Goal: Task Accomplishment & Management: Manage account settings

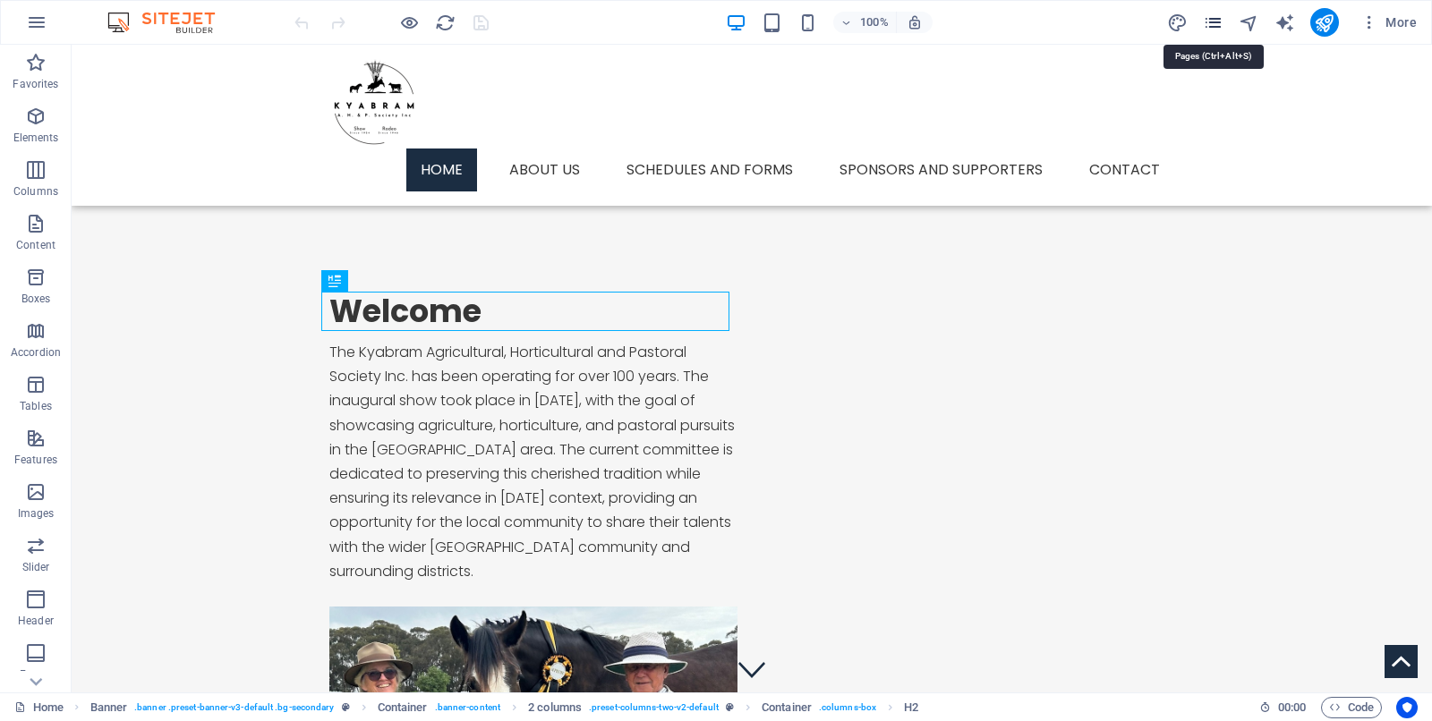
click at [1212, 24] on icon "pages" at bounding box center [1213, 23] width 21 height 21
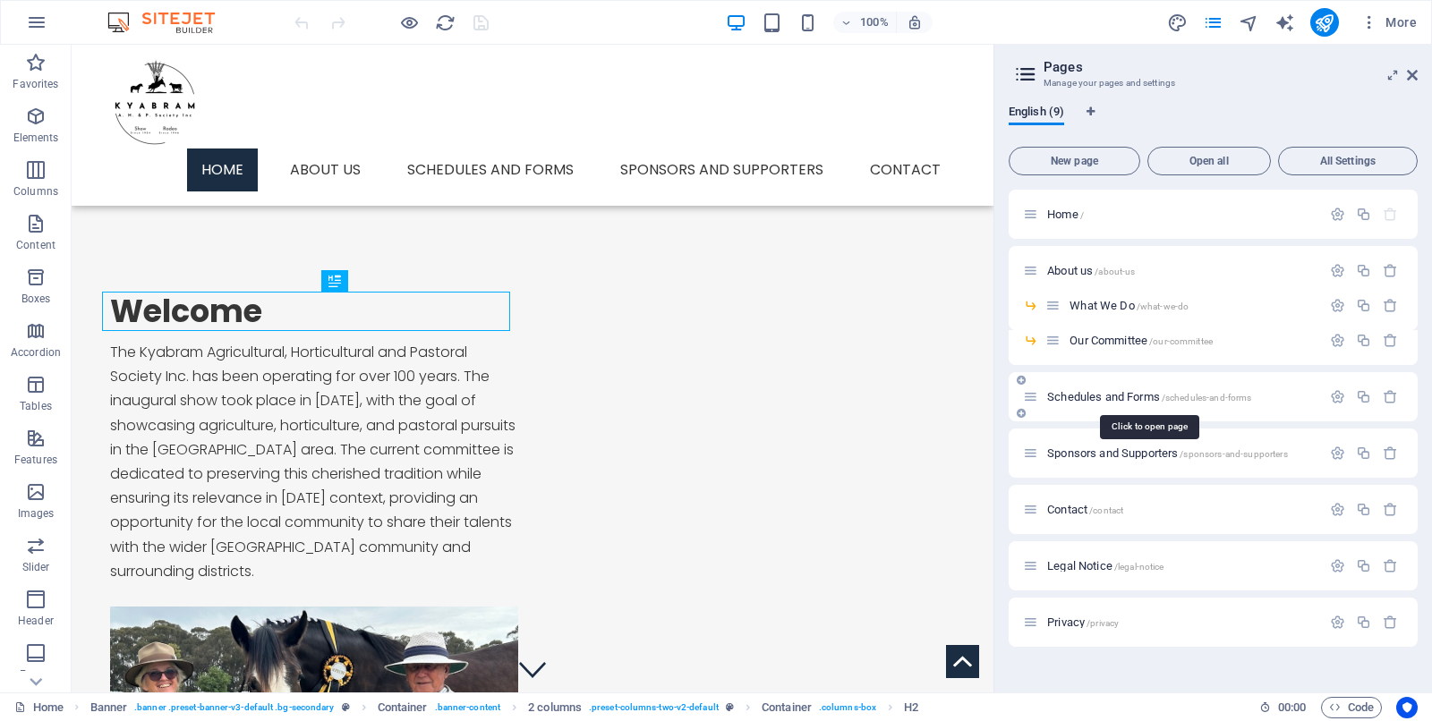
click at [1129, 394] on span "Schedules and Forms /schedules-and-forms" at bounding box center [1149, 396] width 204 height 13
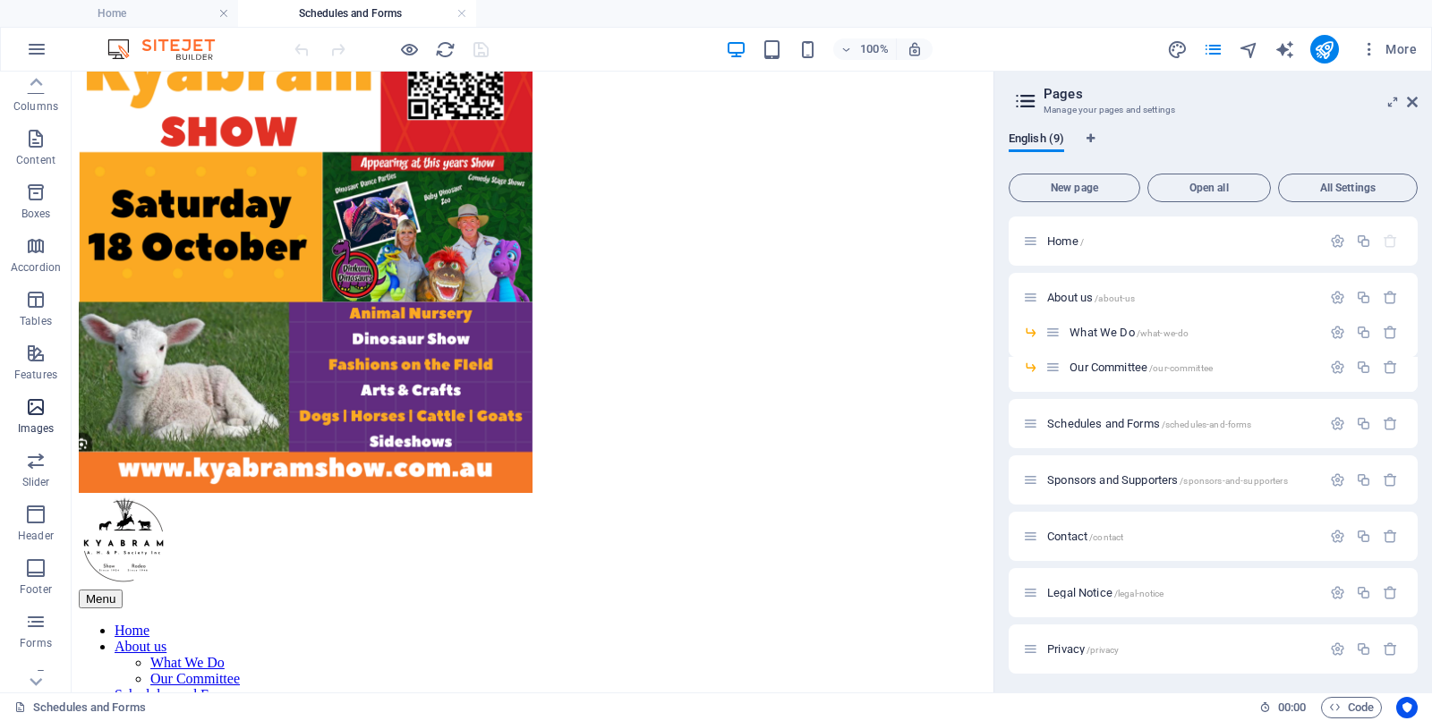
scroll to position [183, 0]
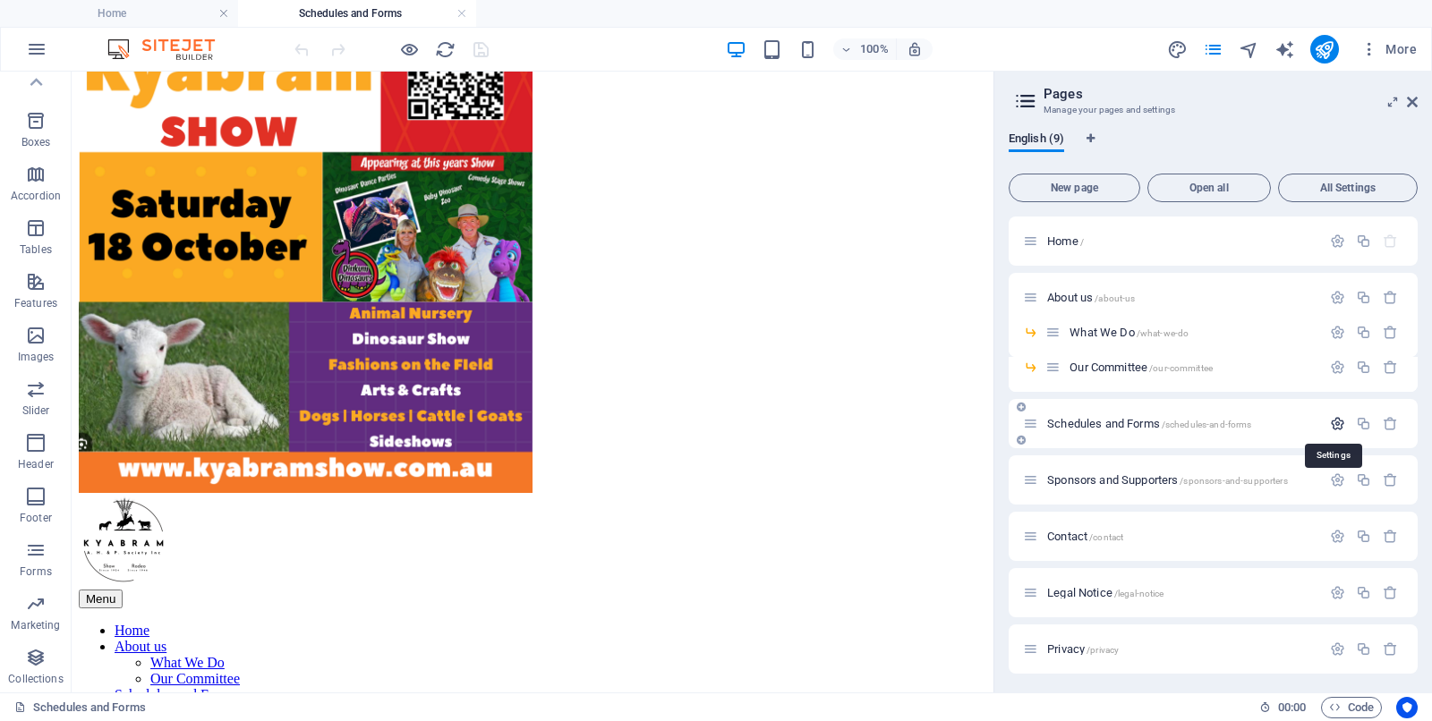
click at [1333, 425] on icon "button" at bounding box center [1337, 423] width 15 height 15
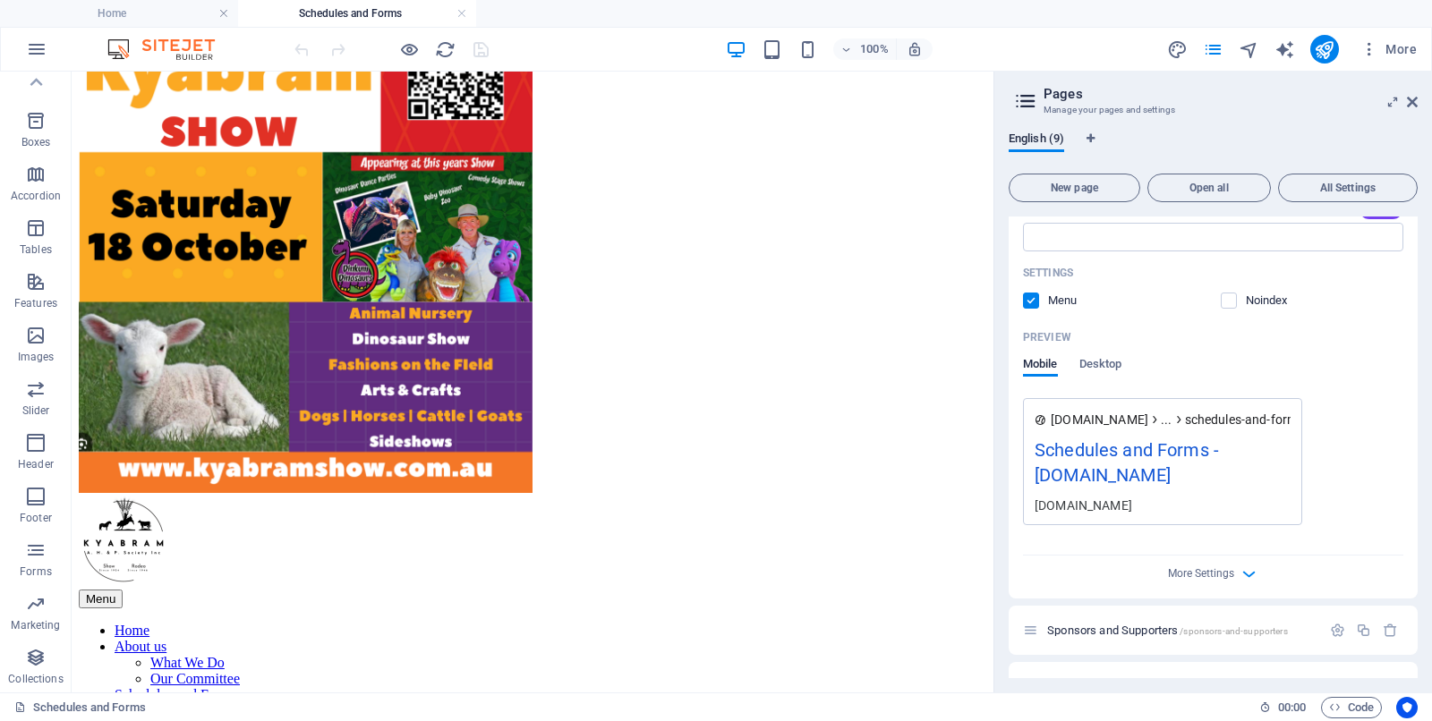
scroll to position [559, 0]
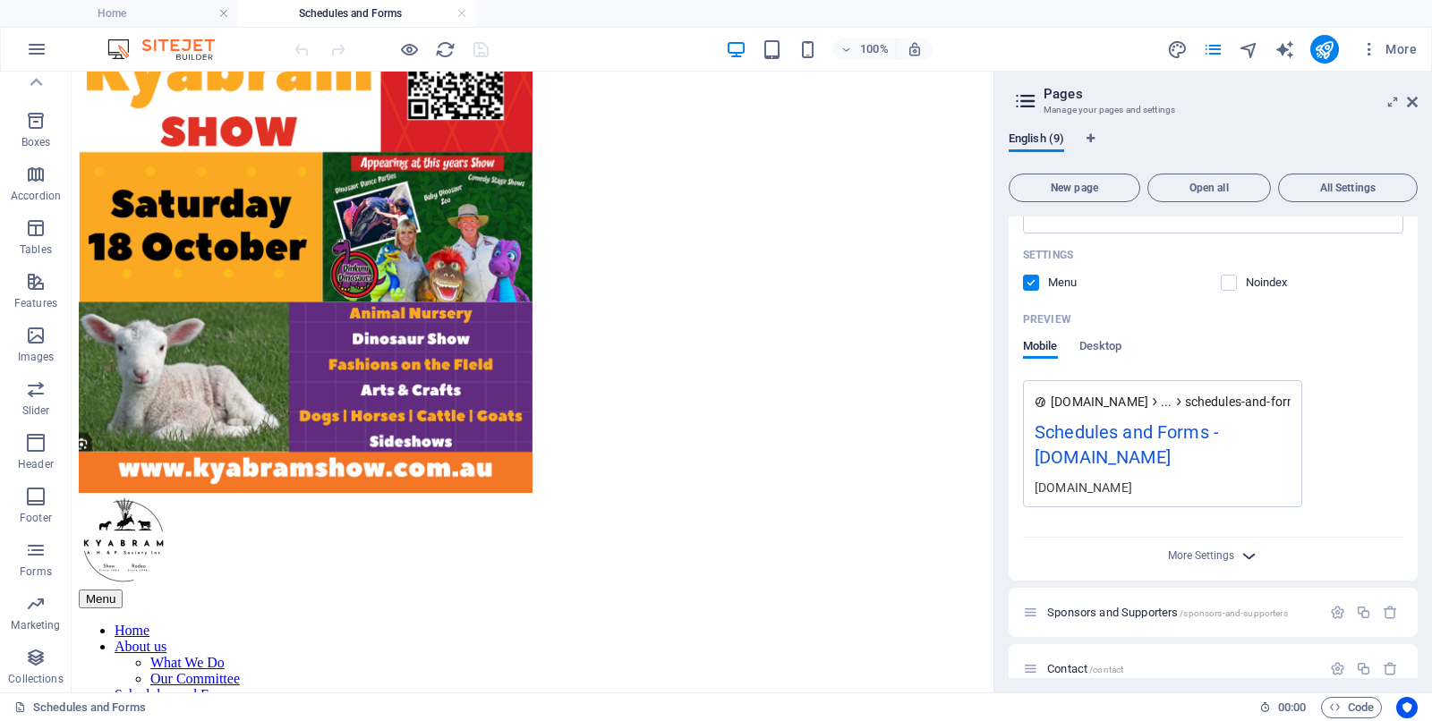
click at [1248, 553] on icon "button" at bounding box center [1248, 556] width 21 height 21
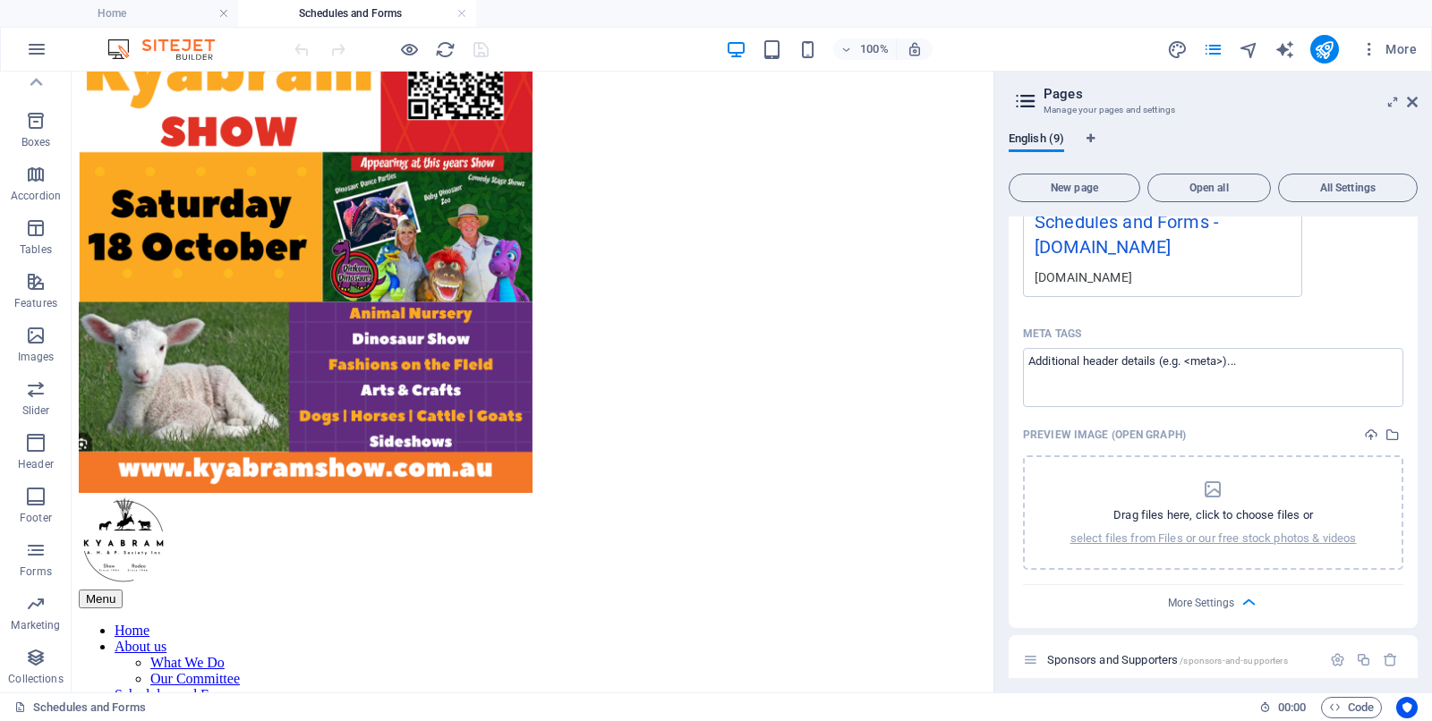
scroll to position [783, 0]
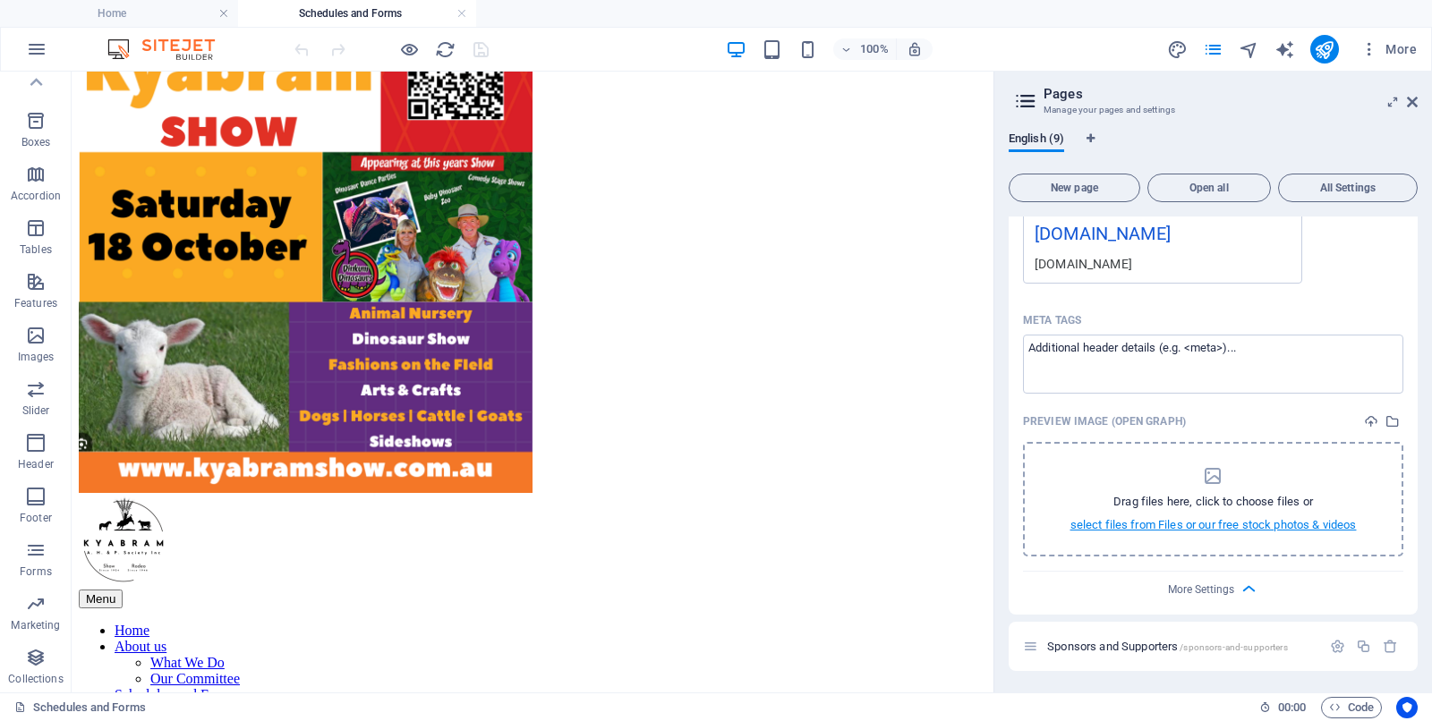
click at [1132, 523] on p "select files from Files or our free stock photos & videos" at bounding box center [1213, 525] width 286 height 16
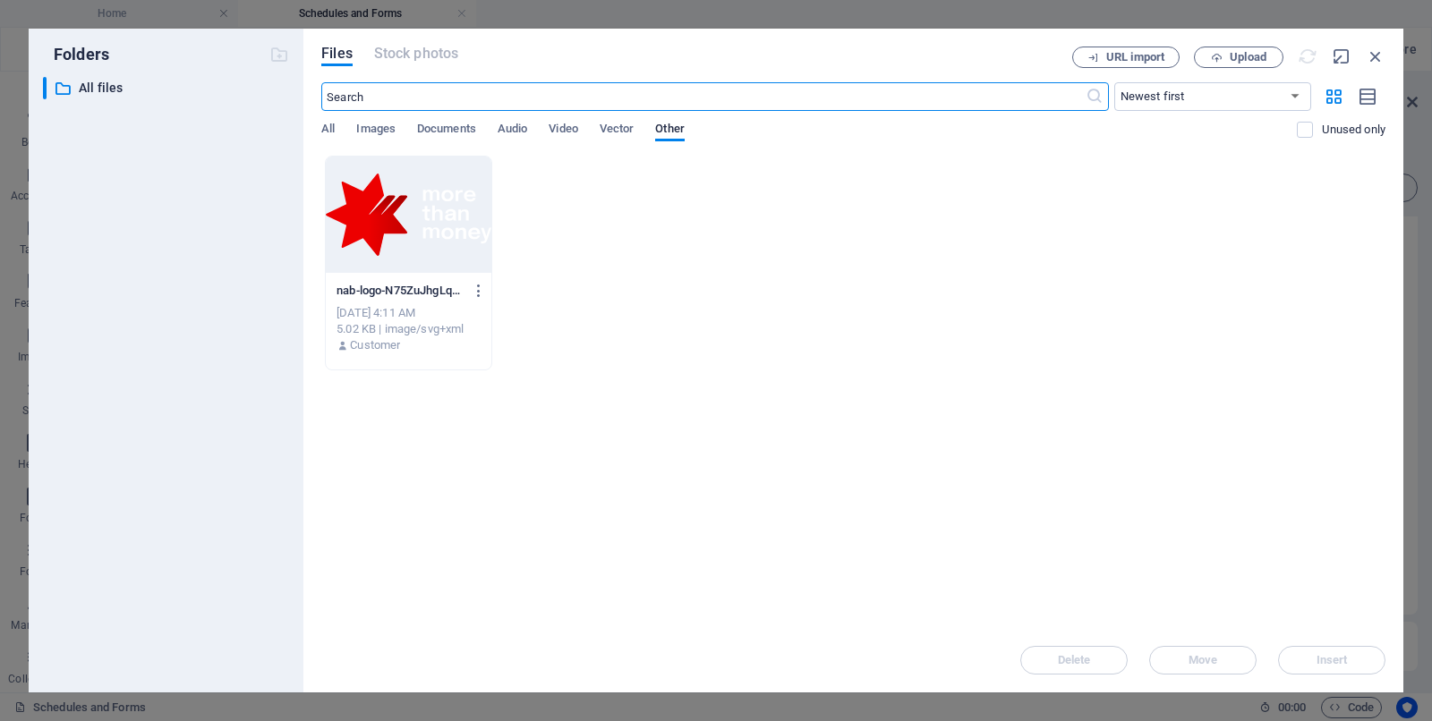
scroll to position [655, 0]
click at [451, 130] on span "Documents" at bounding box center [446, 130] width 59 height 25
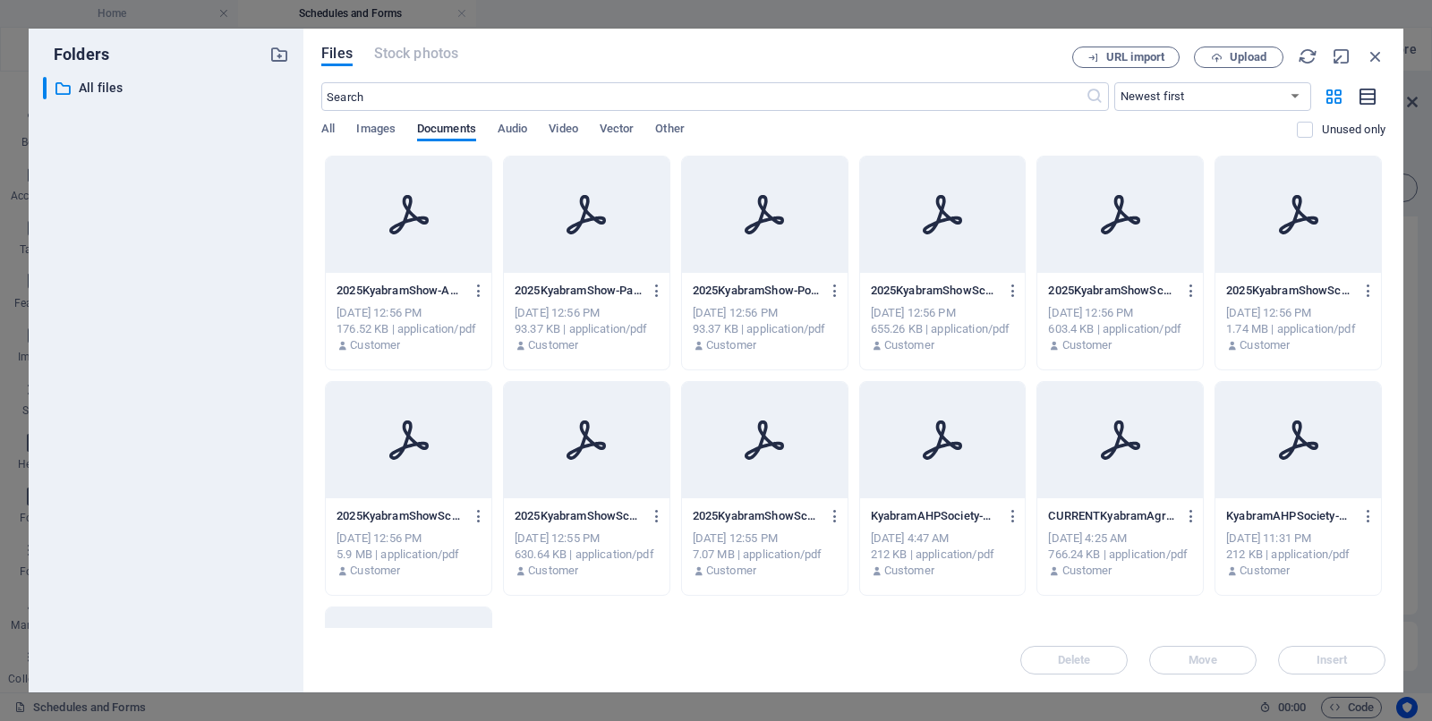
click at [1363, 95] on icon "button" at bounding box center [1368, 97] width 20 height 21
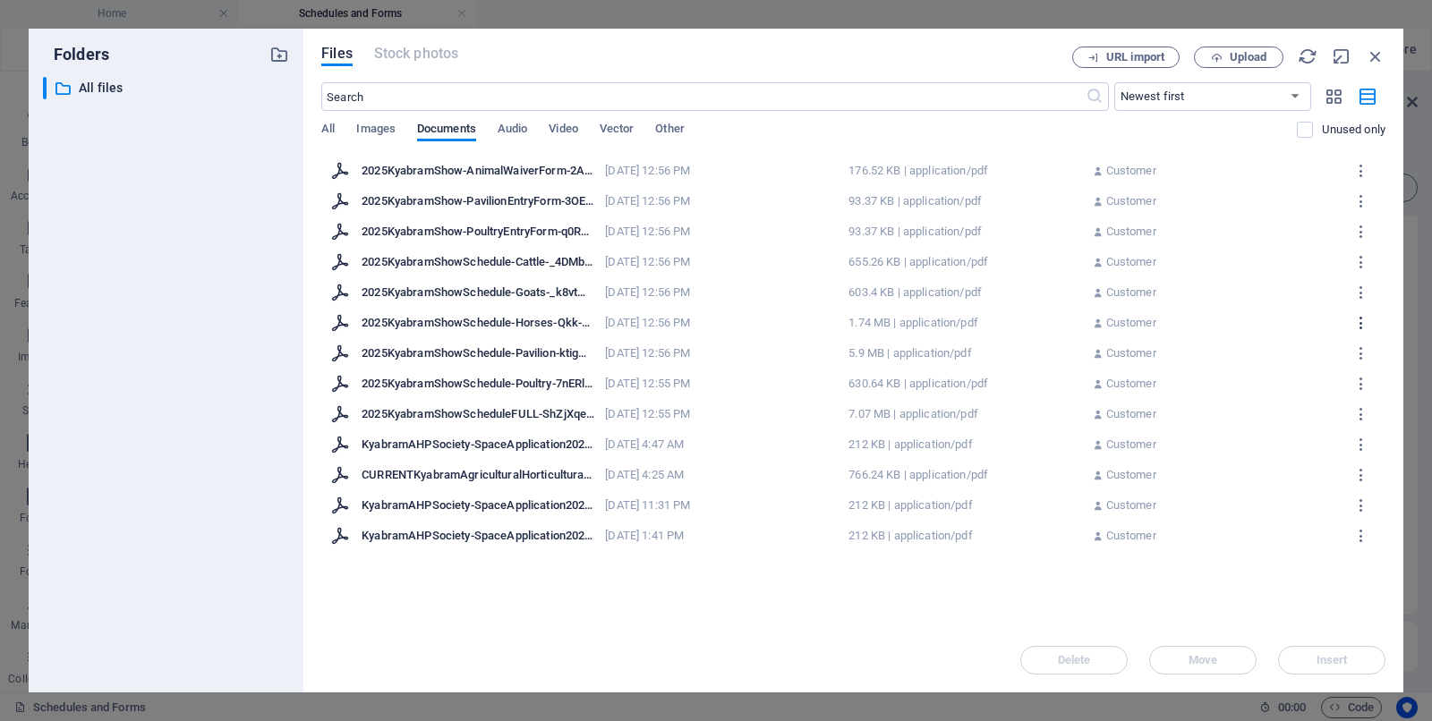
click at [1362, 325] on icon "button" at bounding box center [1361, 323] width 17 height 16
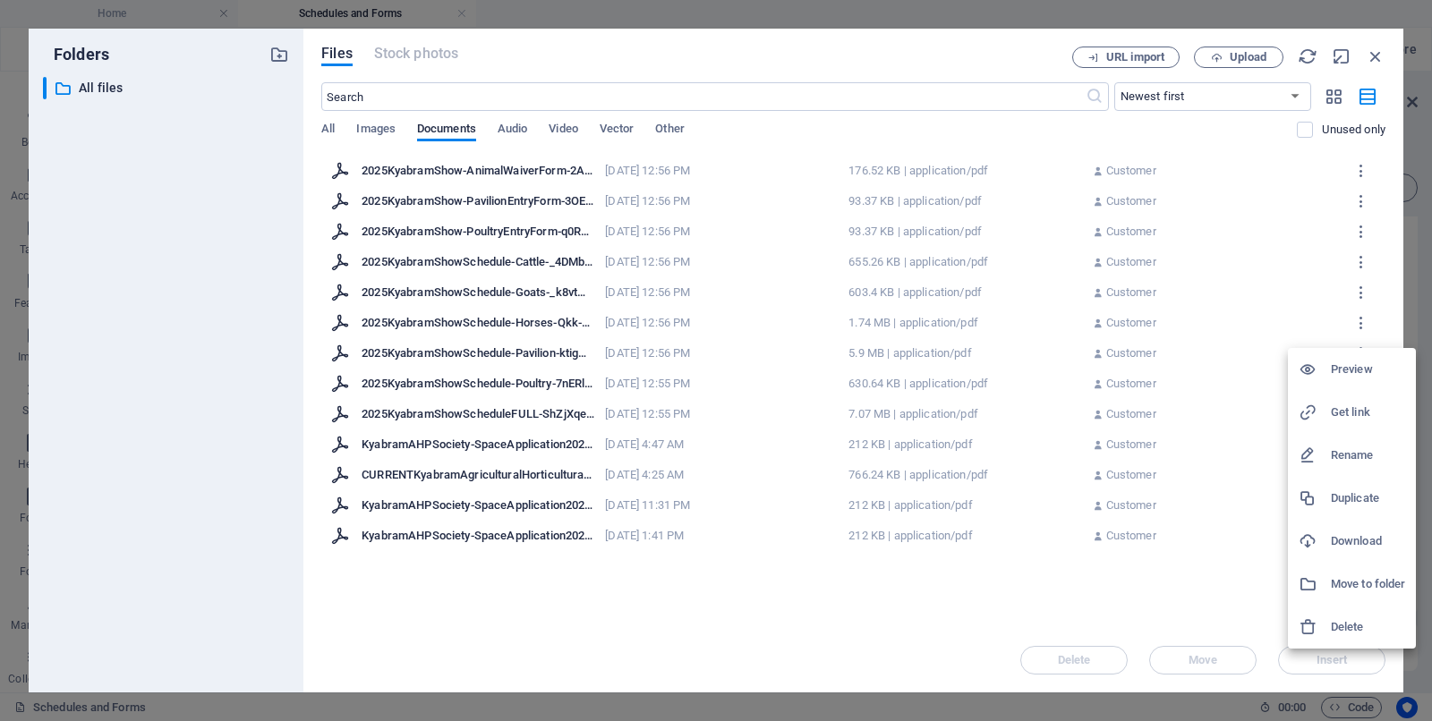
click at [1227, 53] on div at bounding box center [716, 360] width 1432 height 721
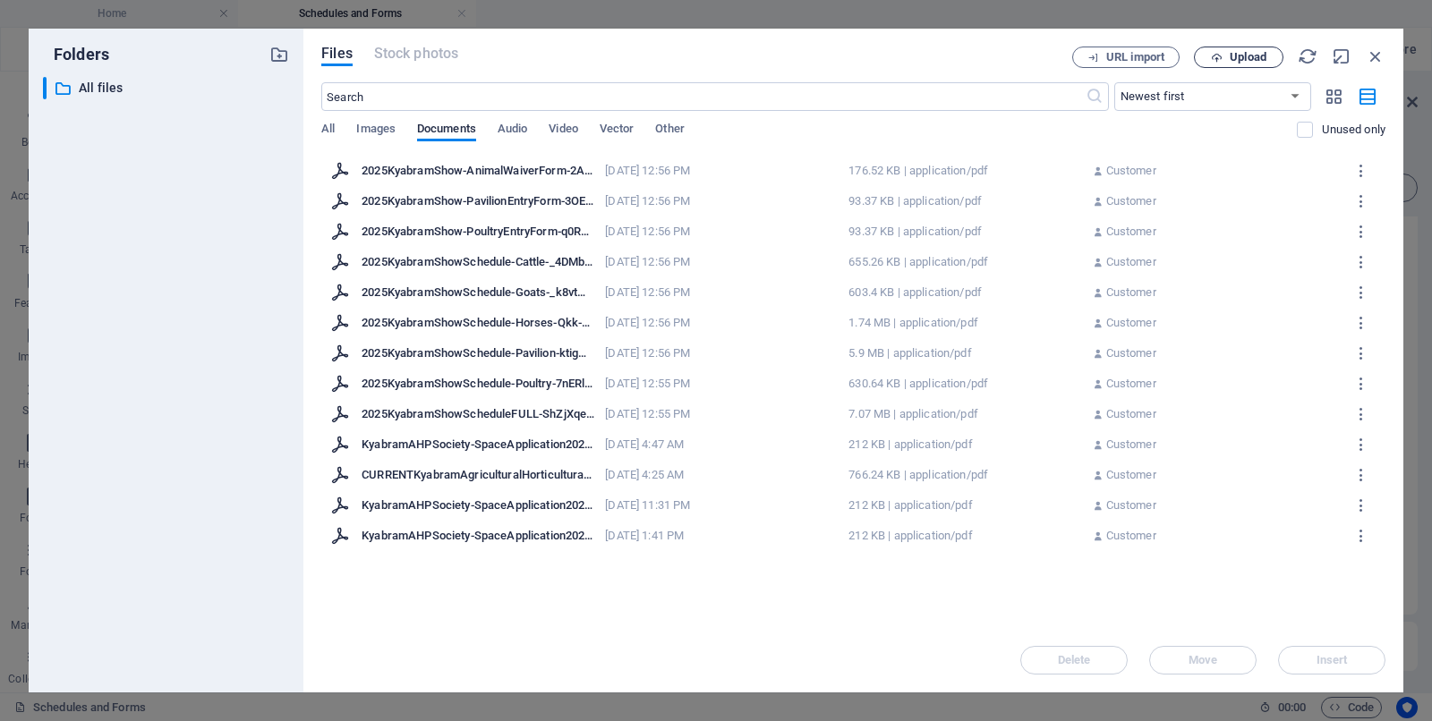
click at [1218, 52] on icon "button" at bounding box center [1217, 58] width 12 height 12
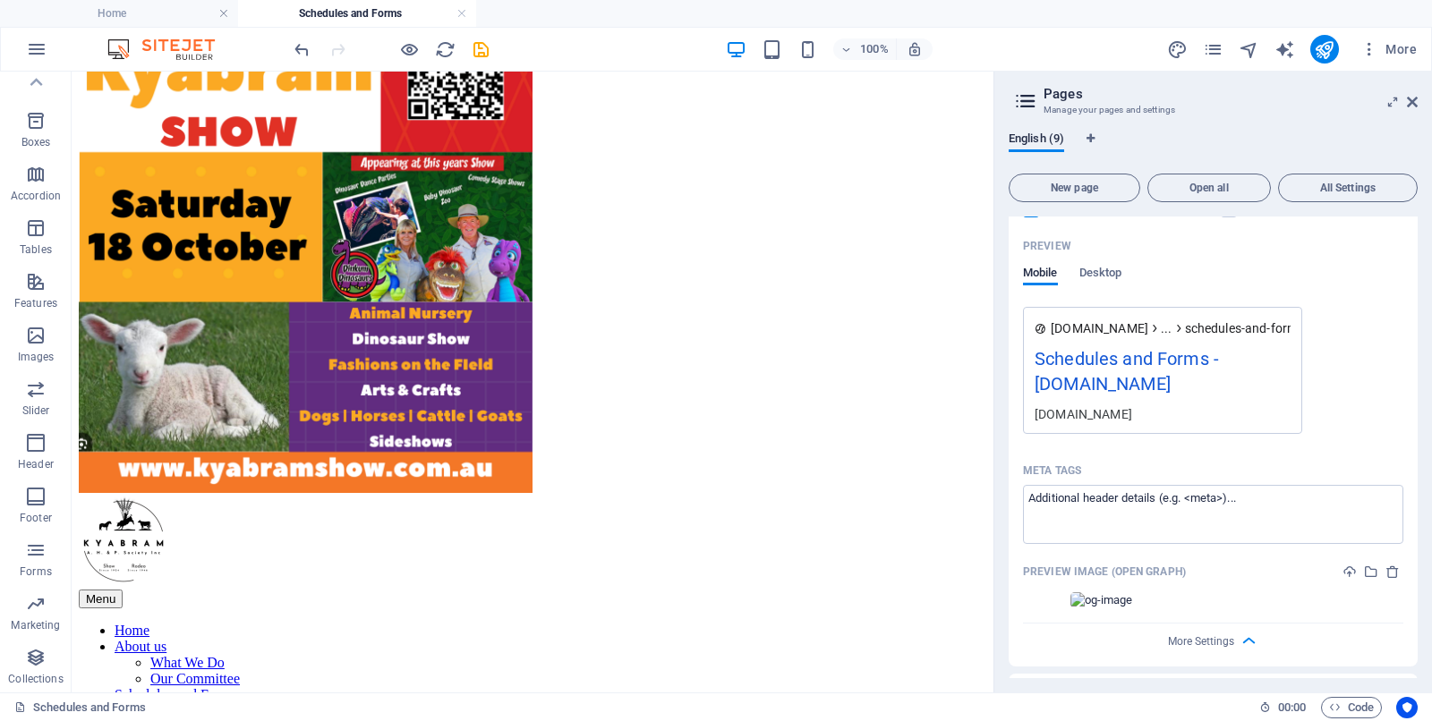
scroll to position [671, 0]
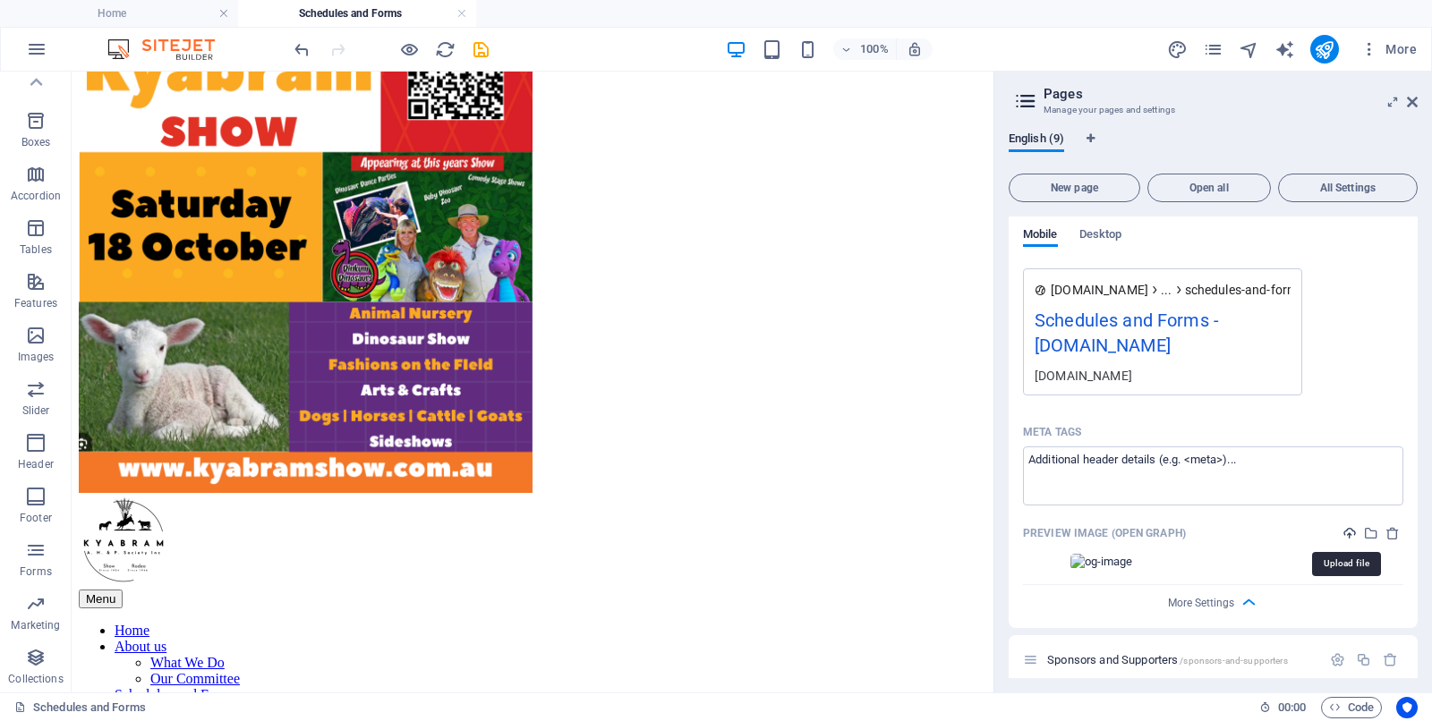
click at [1347, 531] on icon "upload" at bounding box center [1349, 533] width 14 height 14
click at [1370, 46] on icon "button" at bounding box center [1369, 49] width 18 height 18
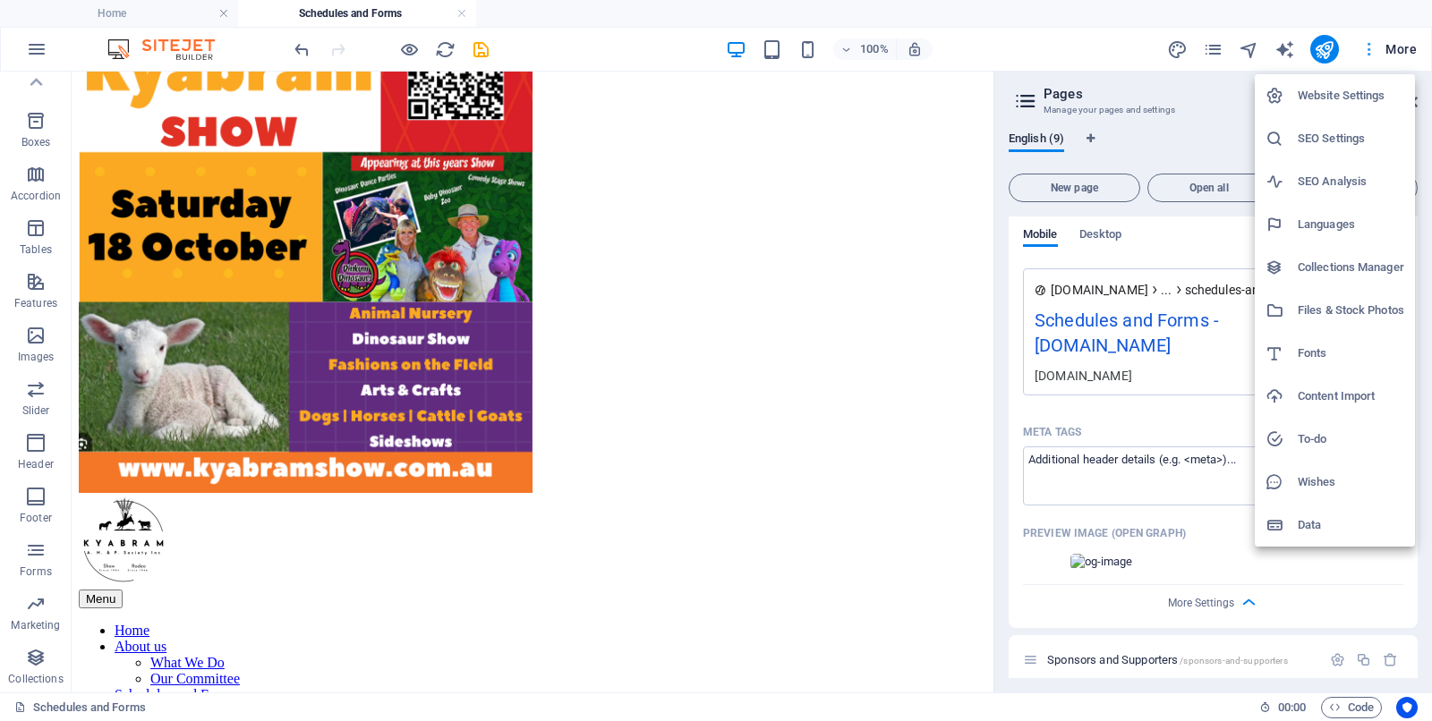
click at [1370, 46] on div at bounding box center [716, 360] width 1432 height 721
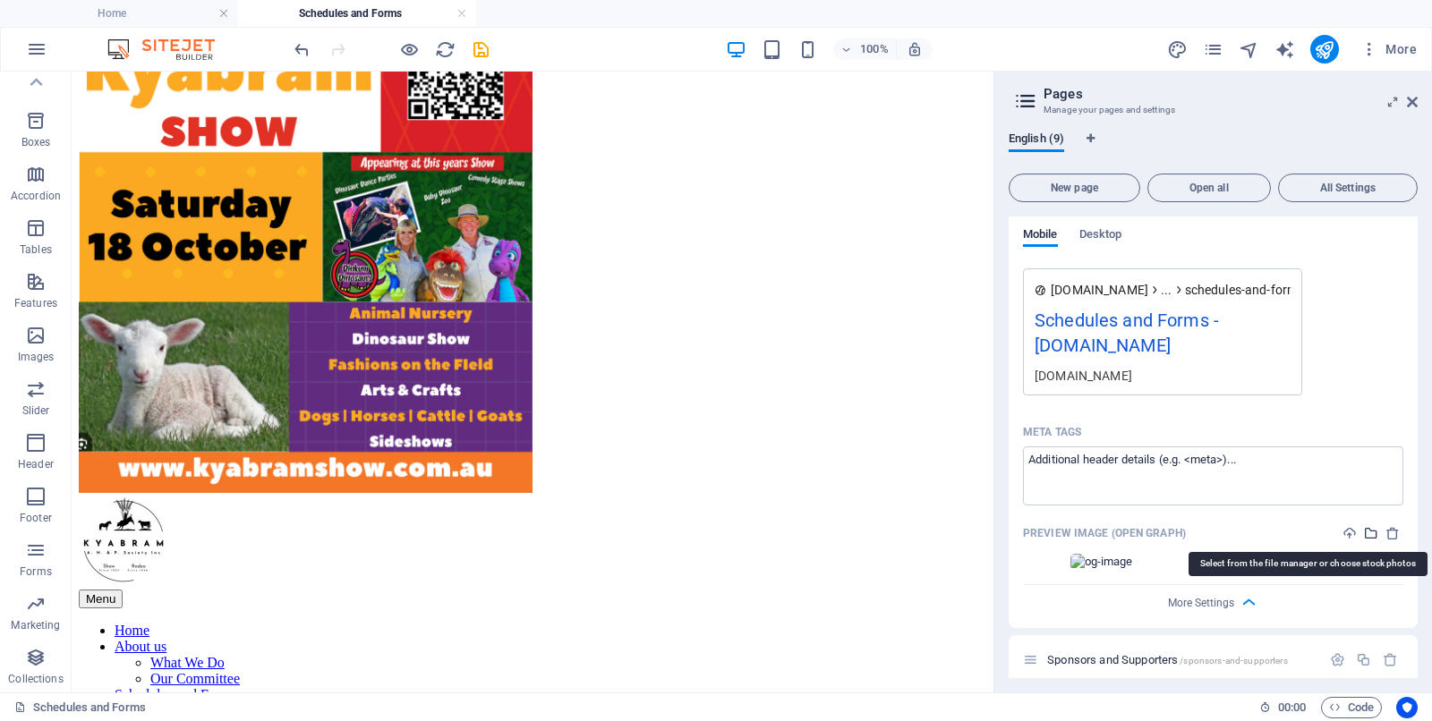
click at [1367, 534] on icon "select-media" at bounding box center [1371, 533] width 14 height 14
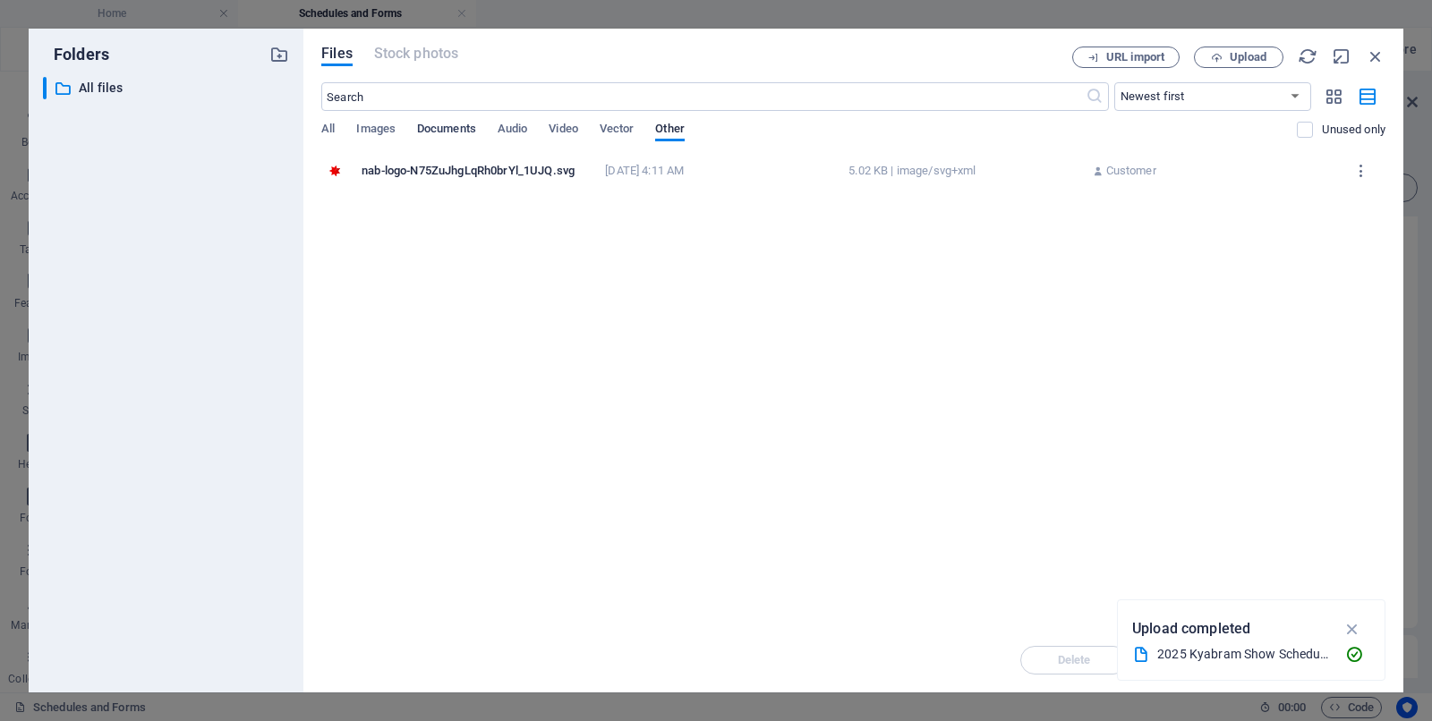
click at [446, 127] on span "Documents" at bounding box center [446, 130] width 59 height 25
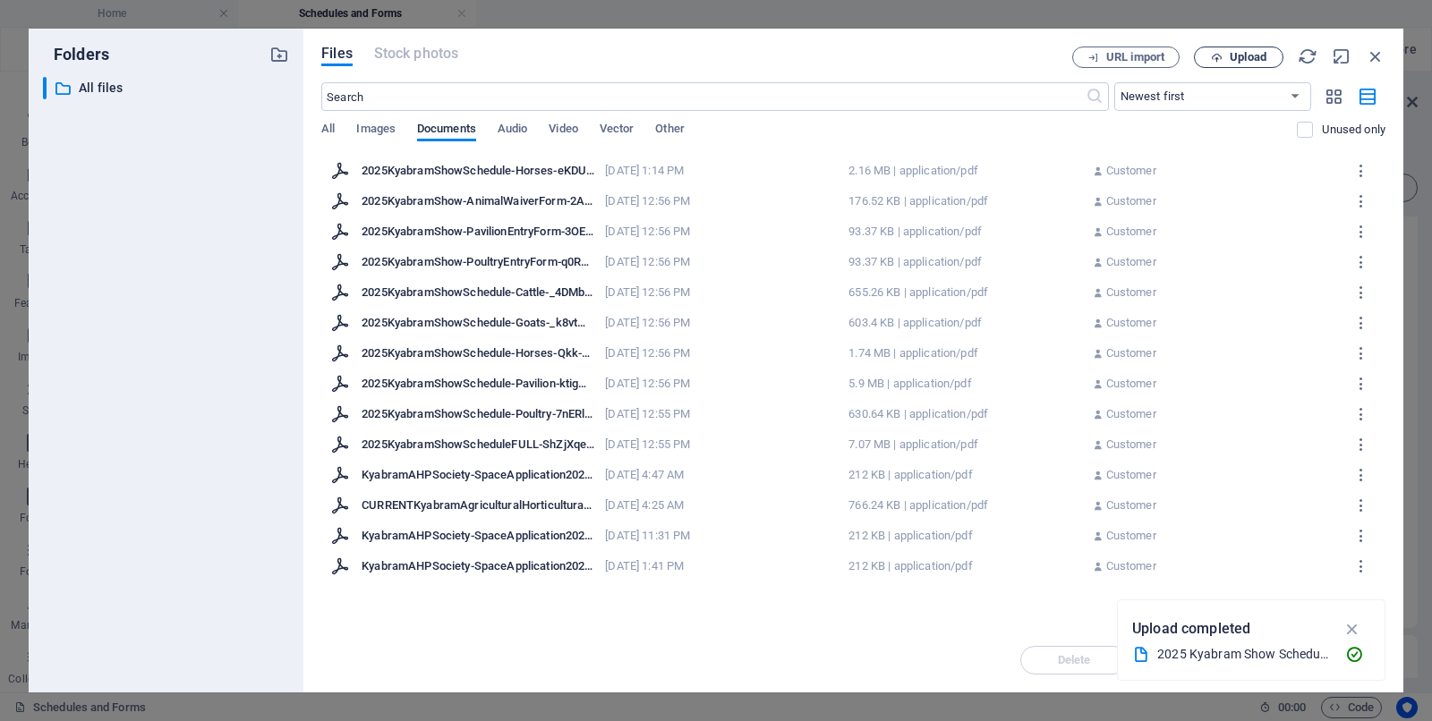
click at [1220, 56] on icon "button" at bounding box center [1217, 58] width 12 height 12
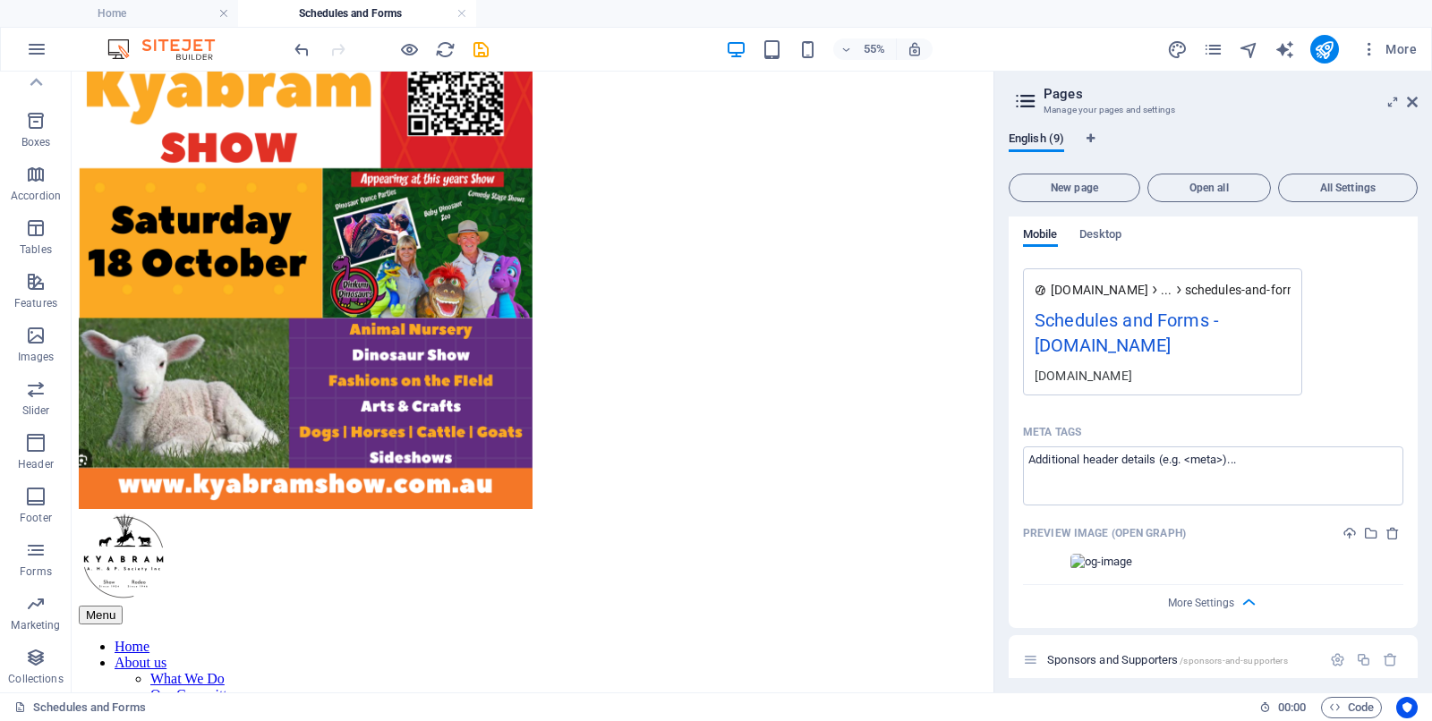
scroll to position [671, 0]
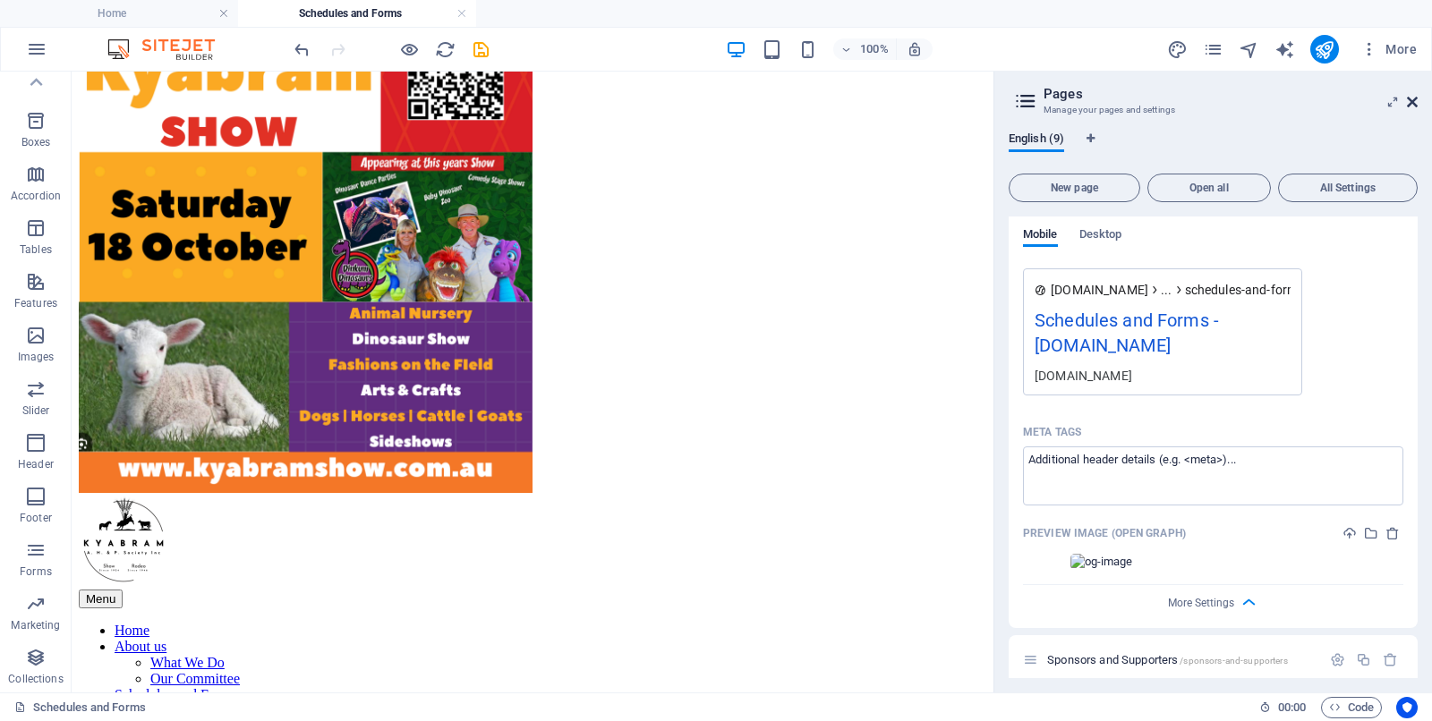
click at [1412, 99] on icon at bounding box center [1411, 102] width 11 height 14
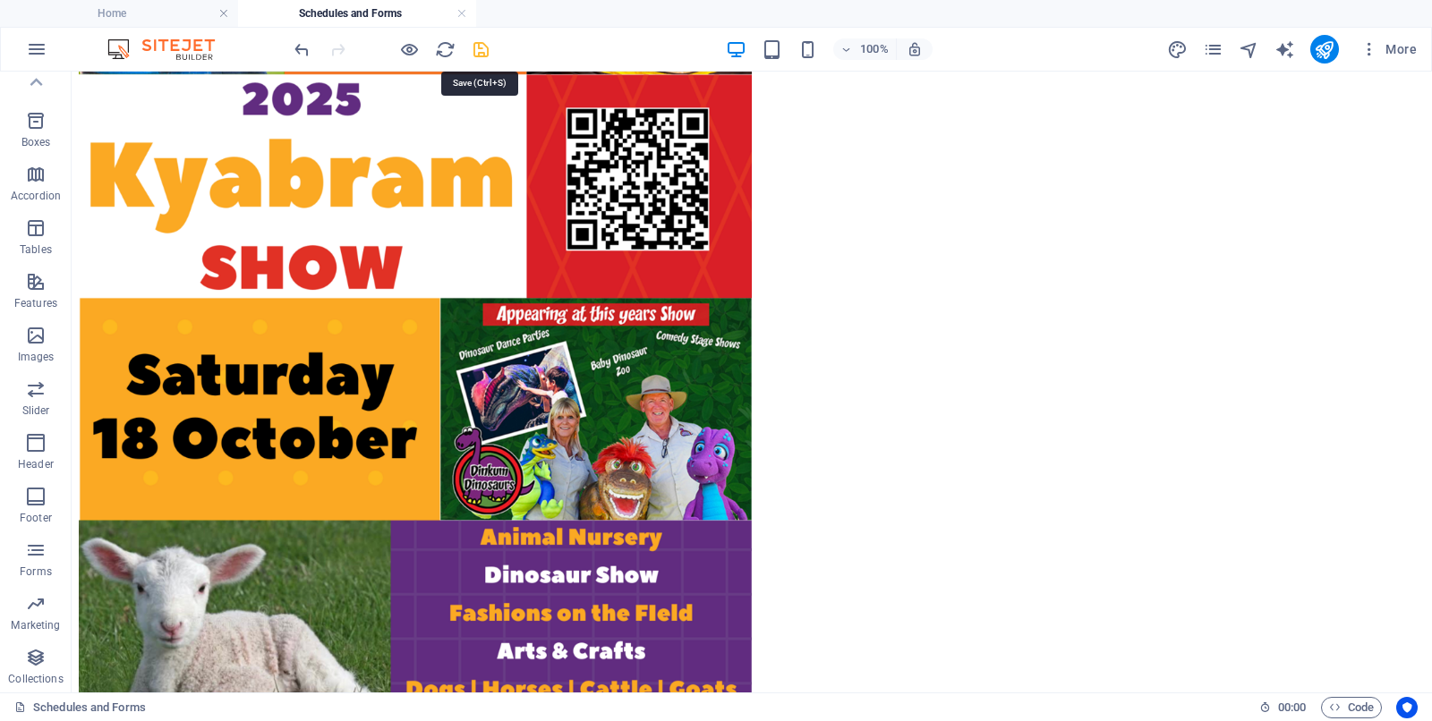
click at [480, 47] on icon "save" at bounding box center [481, 49] width 21 height 21
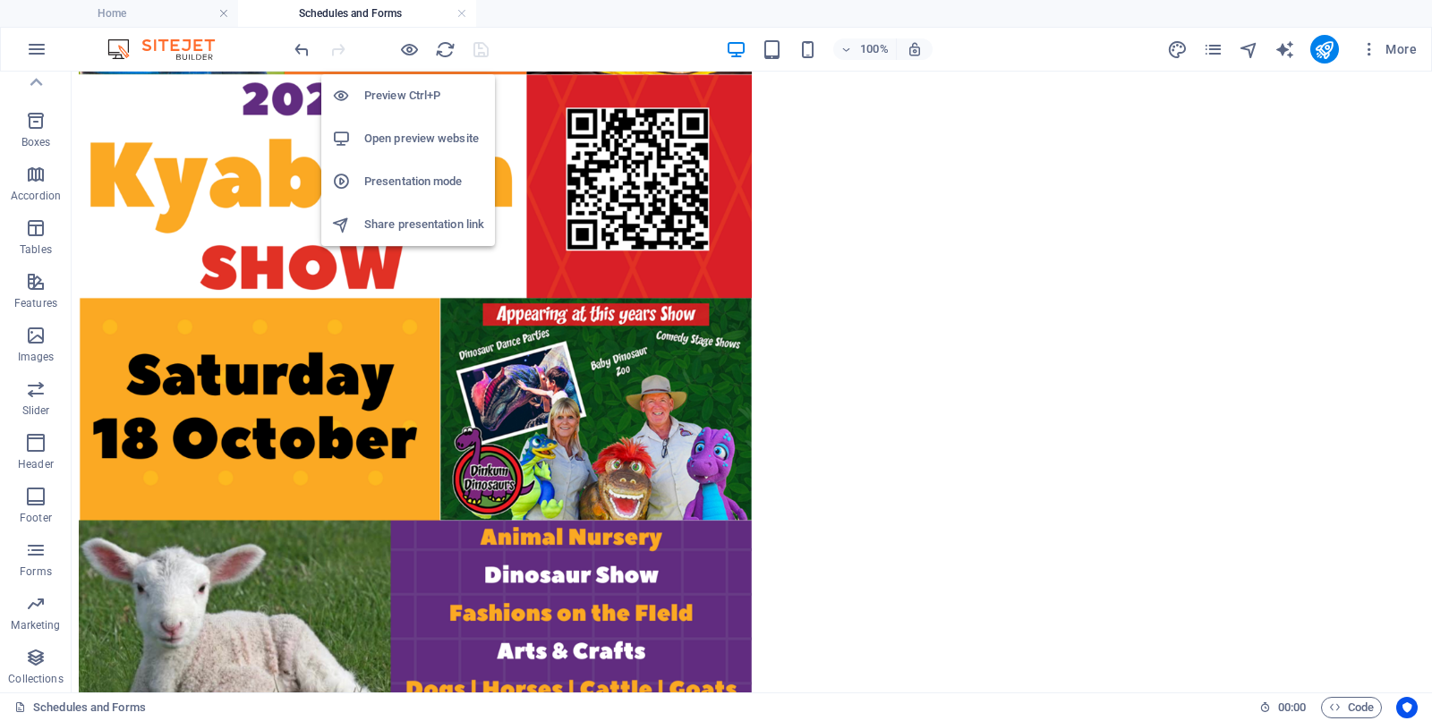
click at [395, 141] on h6 "Open preview website" at bounding box center [424, 138] width 120 height 21
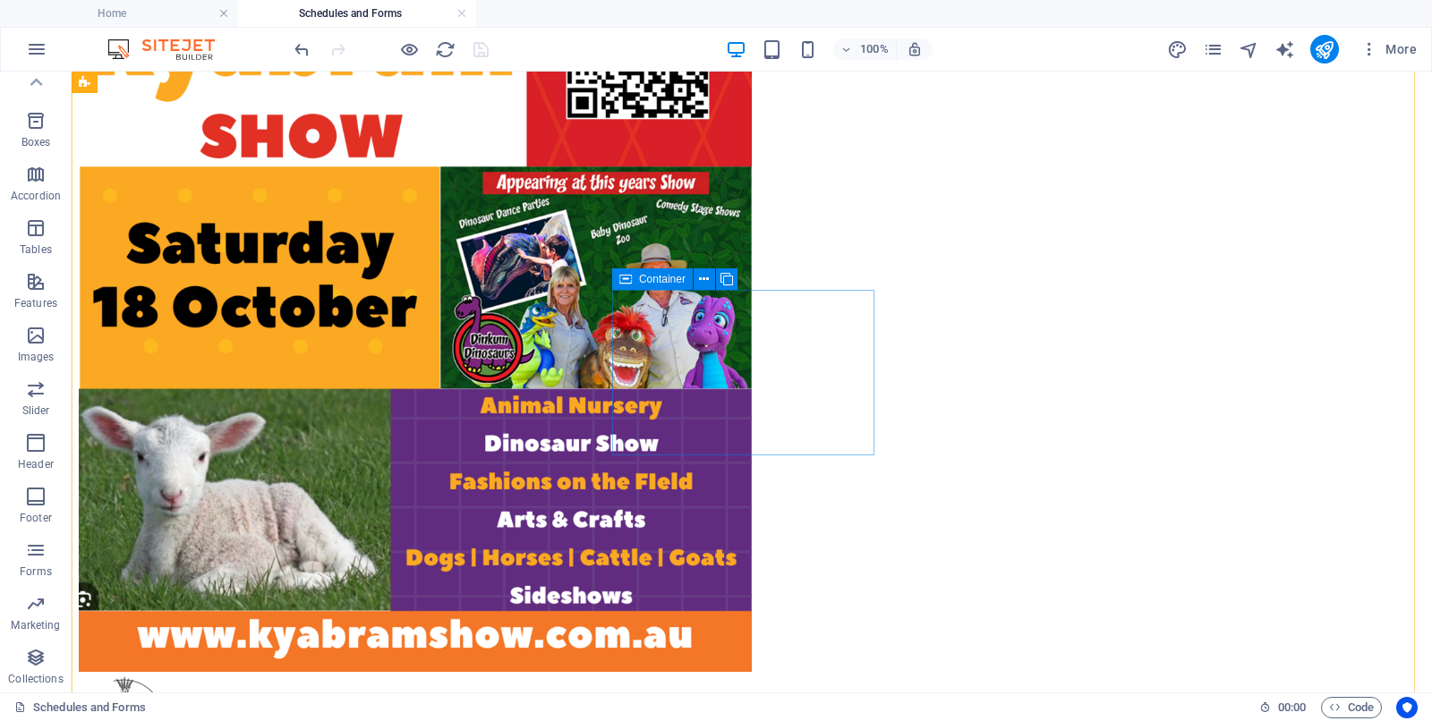
scroll to position [895, 0]
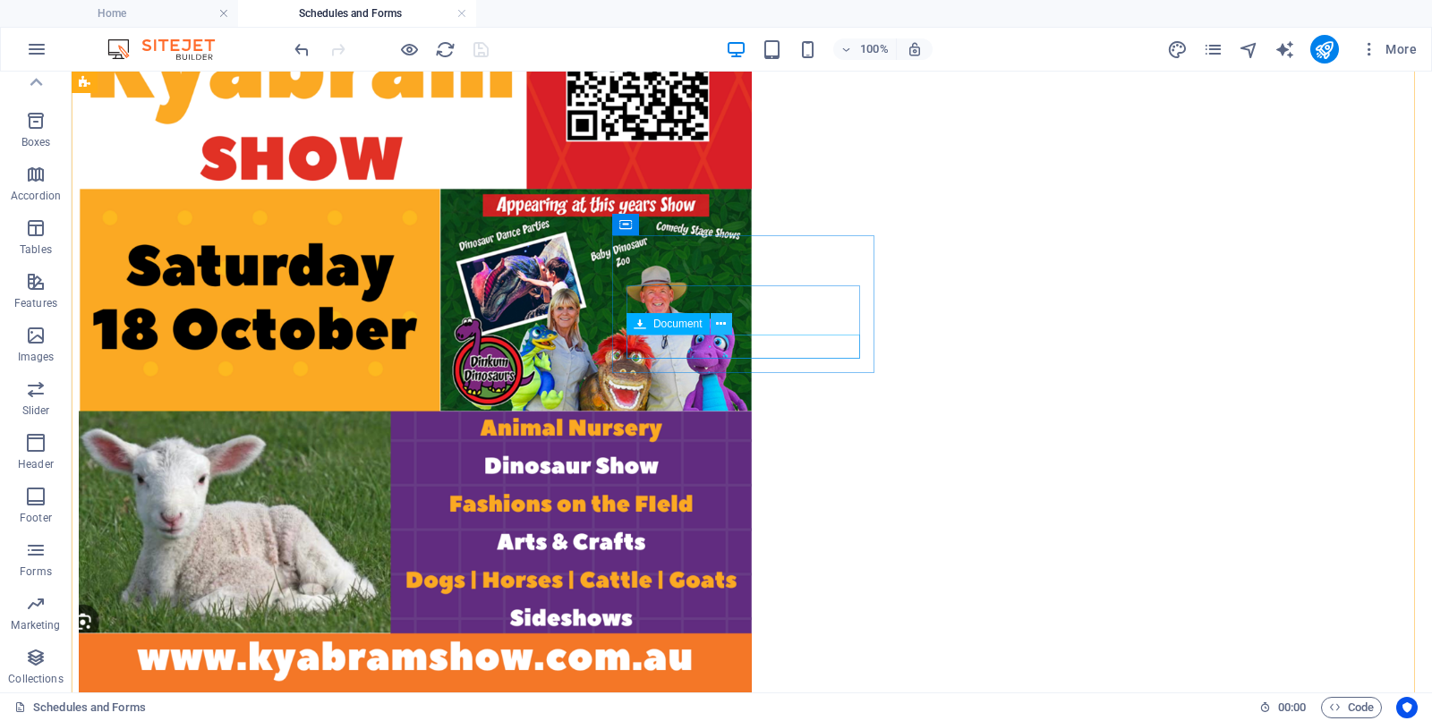
click at [721, 325] on icon at bounding box center [721, 324] width 10 height 19
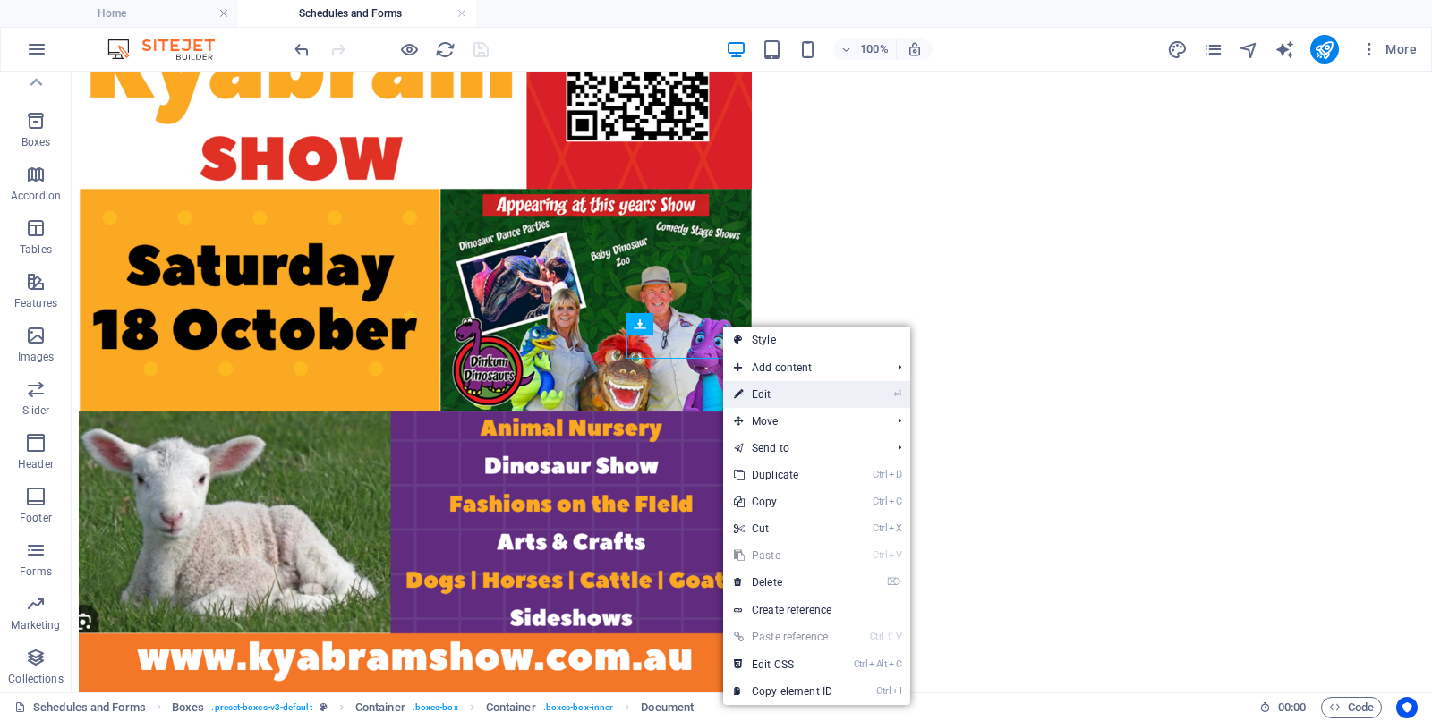
click at [763, 396] on link "⏎ Edit" at bounding box center [783, 394] width 120 height 27
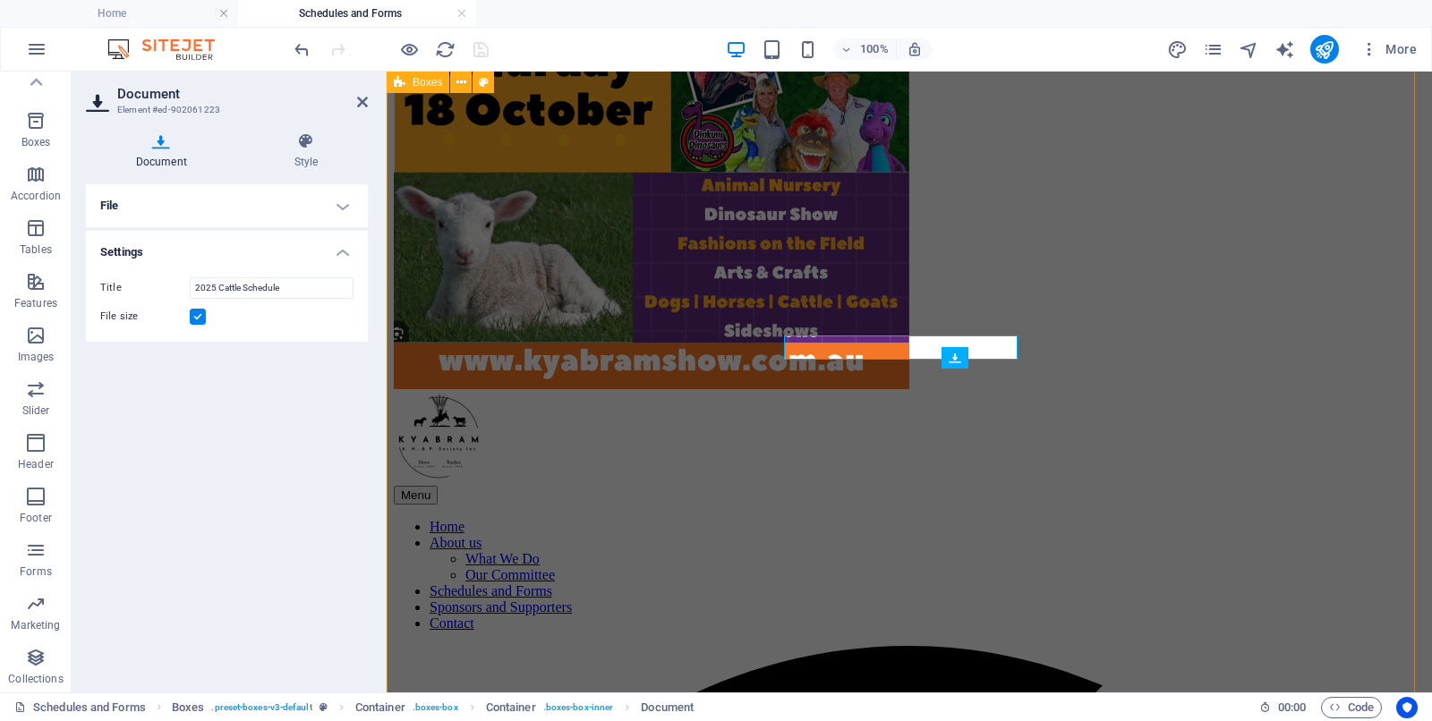
scroll to position [812, 0]
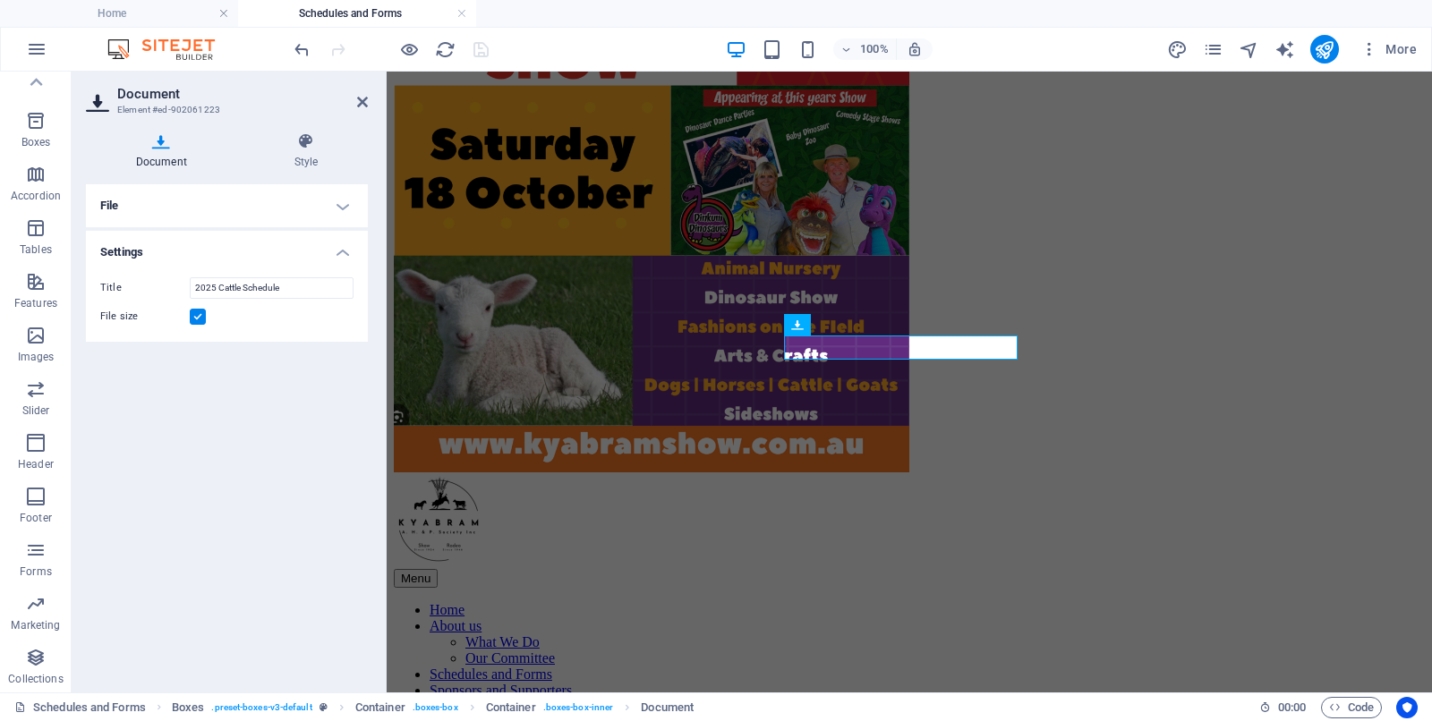
click at [162, 140] on icon at bounding box center [161, 141] width 151 height 18
click at [876, 323] on icon at bounding box center [878, 324] width 10 height 19
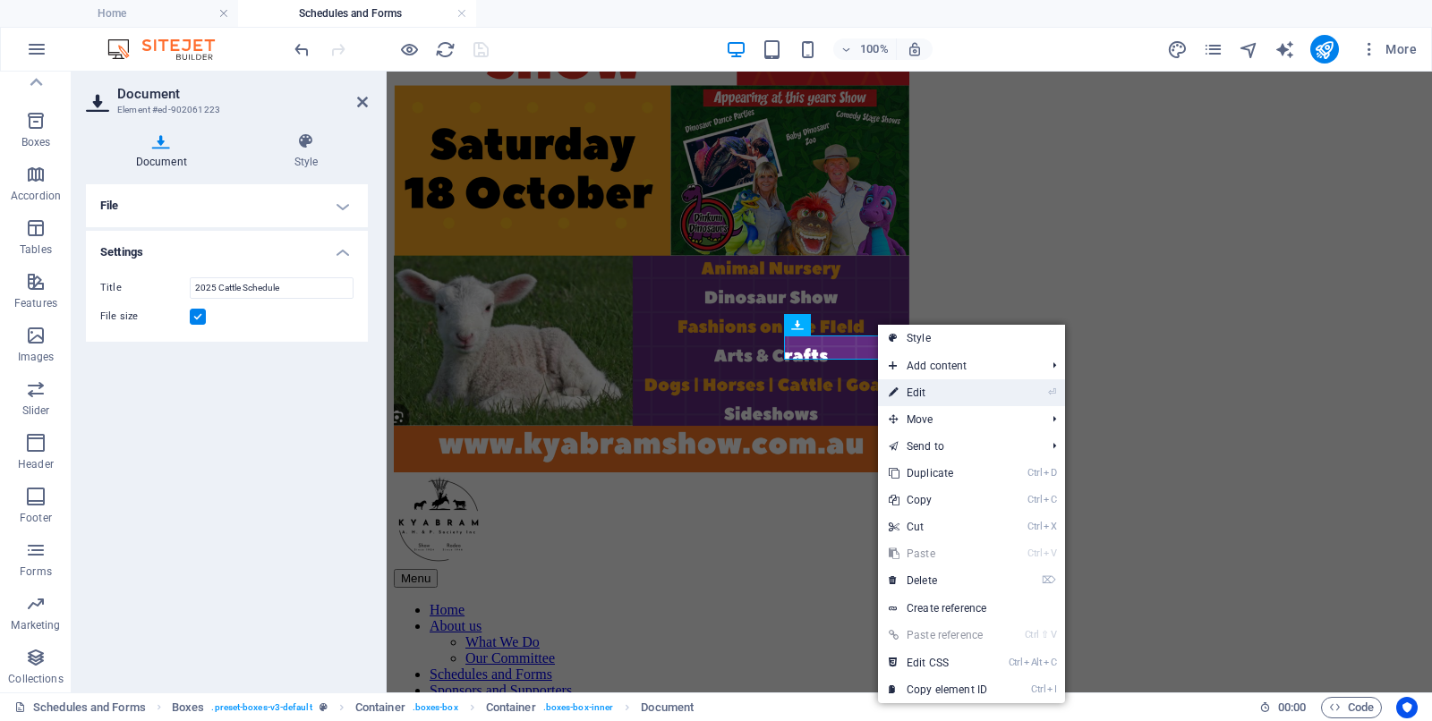
click at [922, 390] on link "⏎ Edit" at bounding box center [938, 392] width 120 height 27
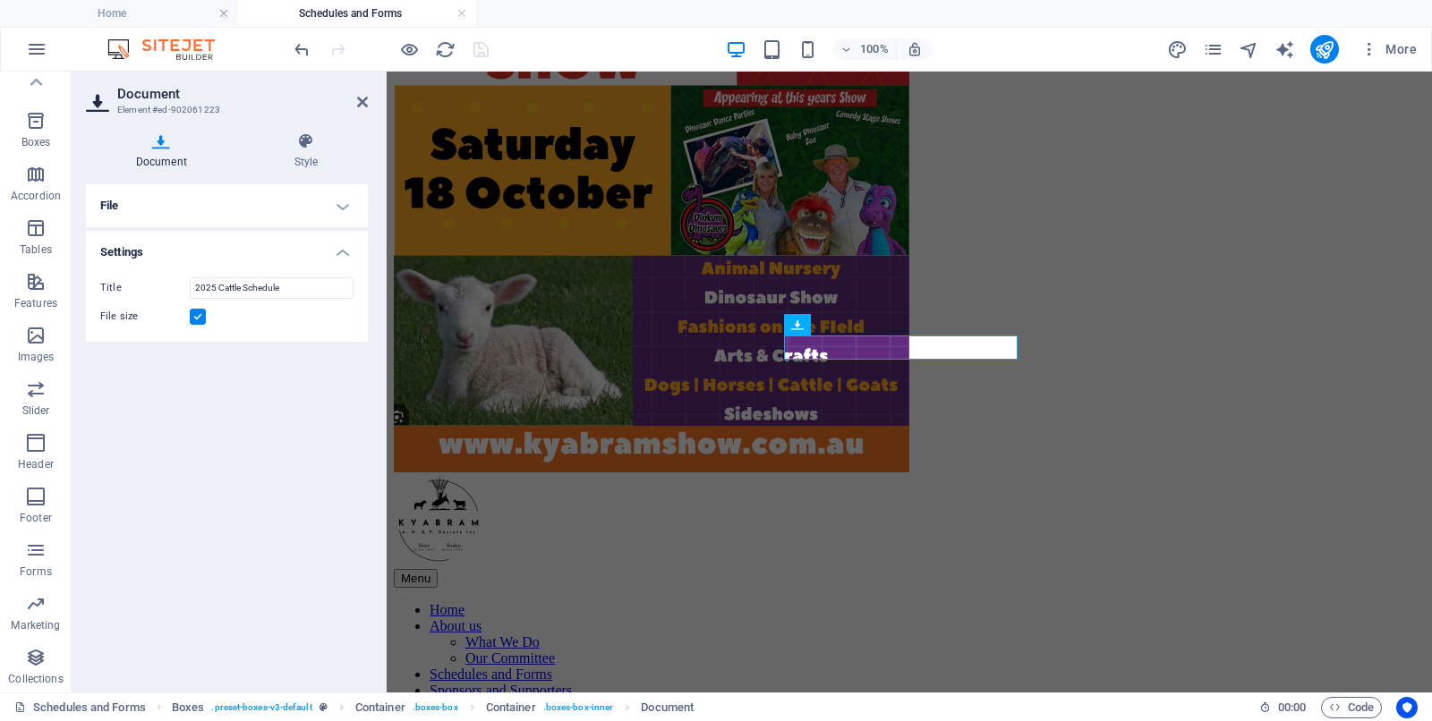
click at [200, 315] on label at bounding box center [198, 317] width 16 height 16
click at [0, 0] on input "File size" at bounding box center [0, 0] width 0 height 0
click at [343, 204] on h4 "File" at bounding box center [227, 205] width 282 height 43
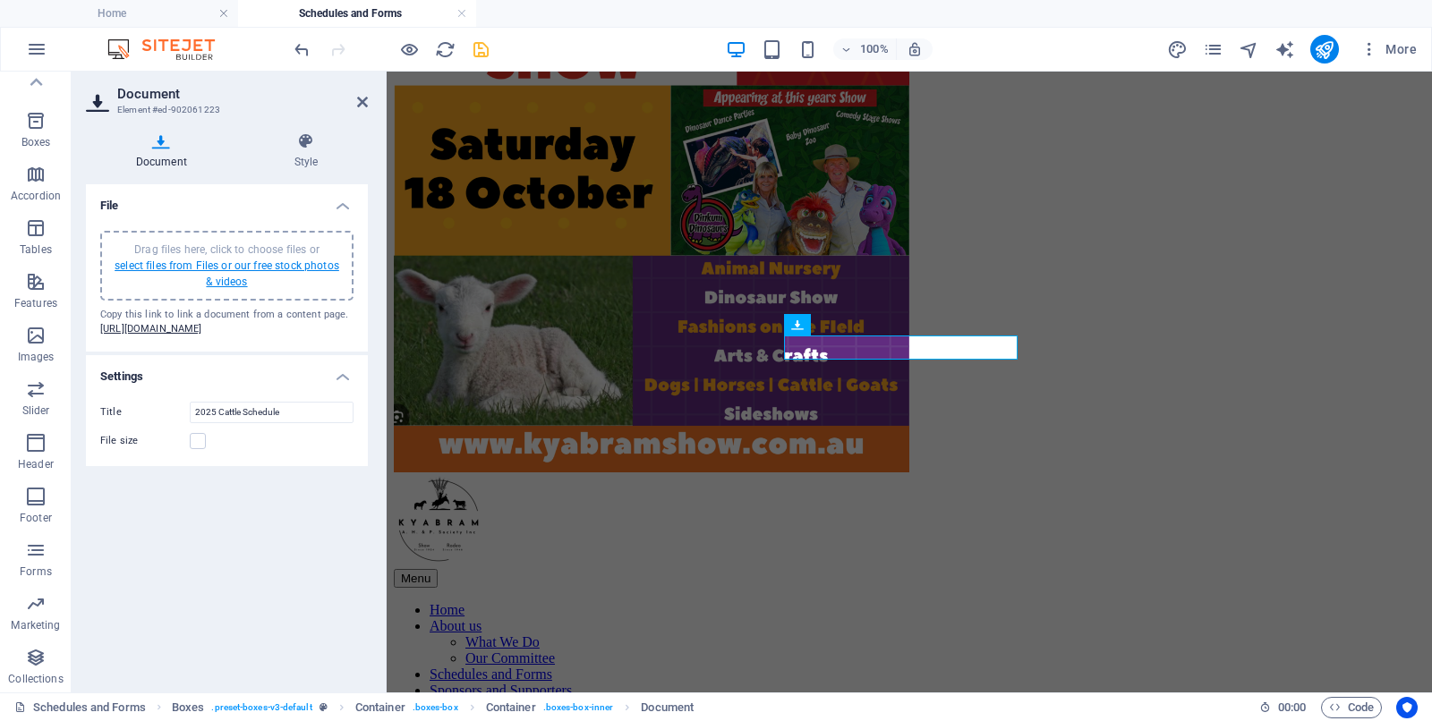
click at [168, 265] on link "select files from Files or our free stock photos & videos" at bounding box center [227, 273] width 225 height 29
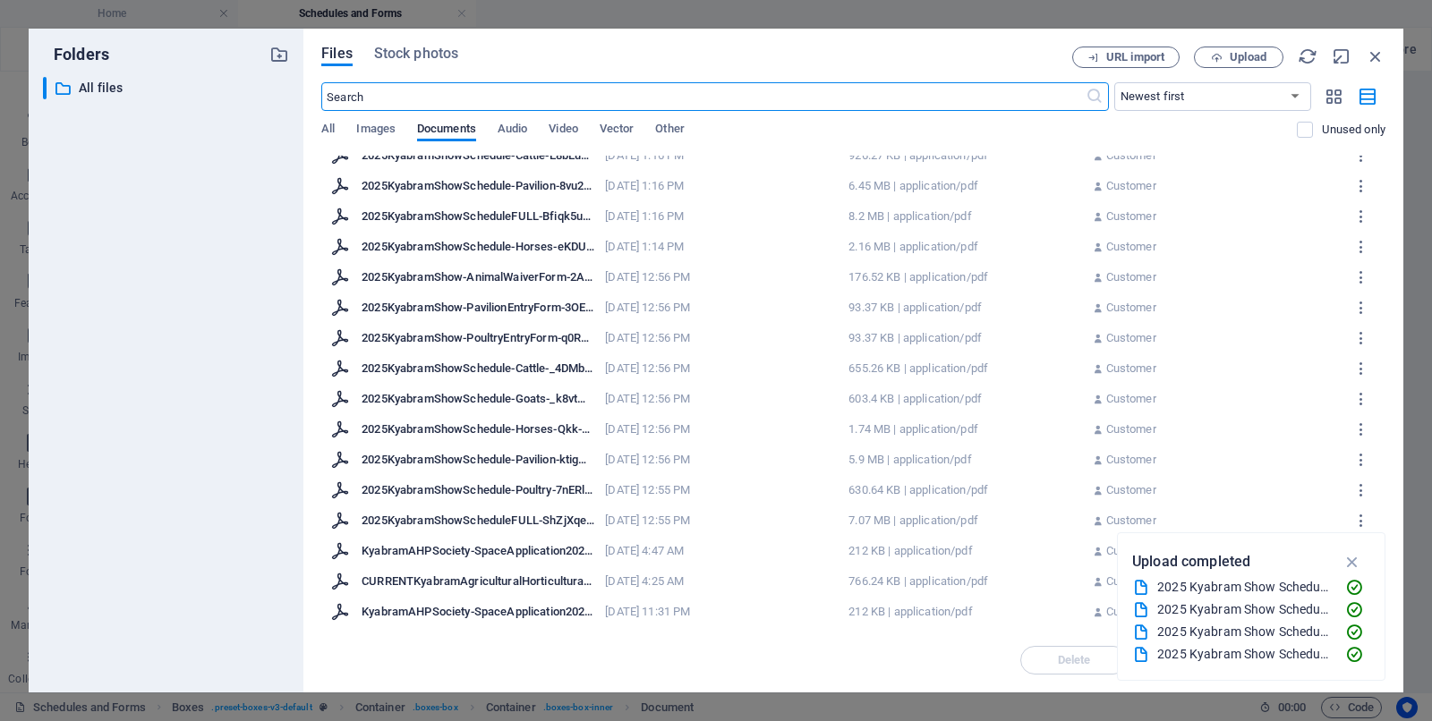
scroll to position [0, 0]
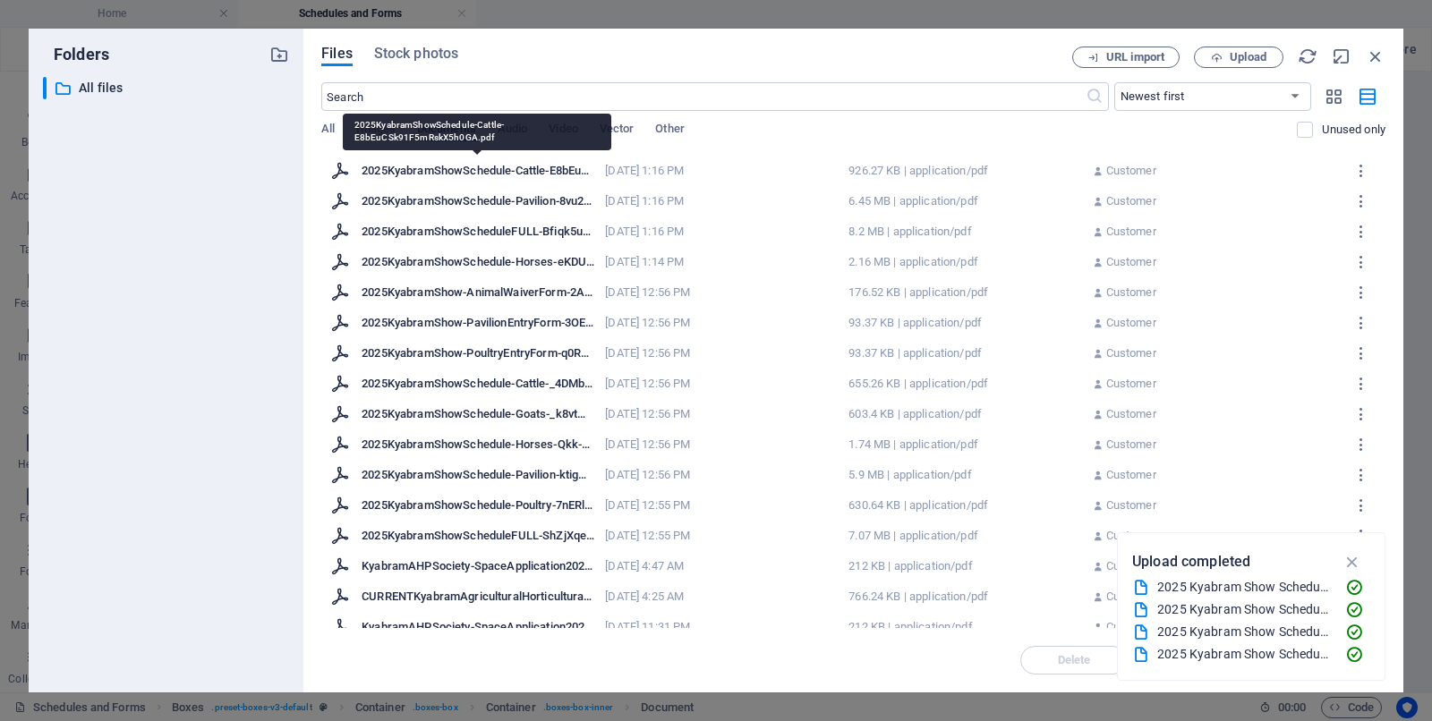
click at [486, 170] on div "2025KyabramShowSchedule-Cattle-E8bEuCSk91F5mRskX5h0GA.pdf" at bounding box center [477, 171] width 233 height 16
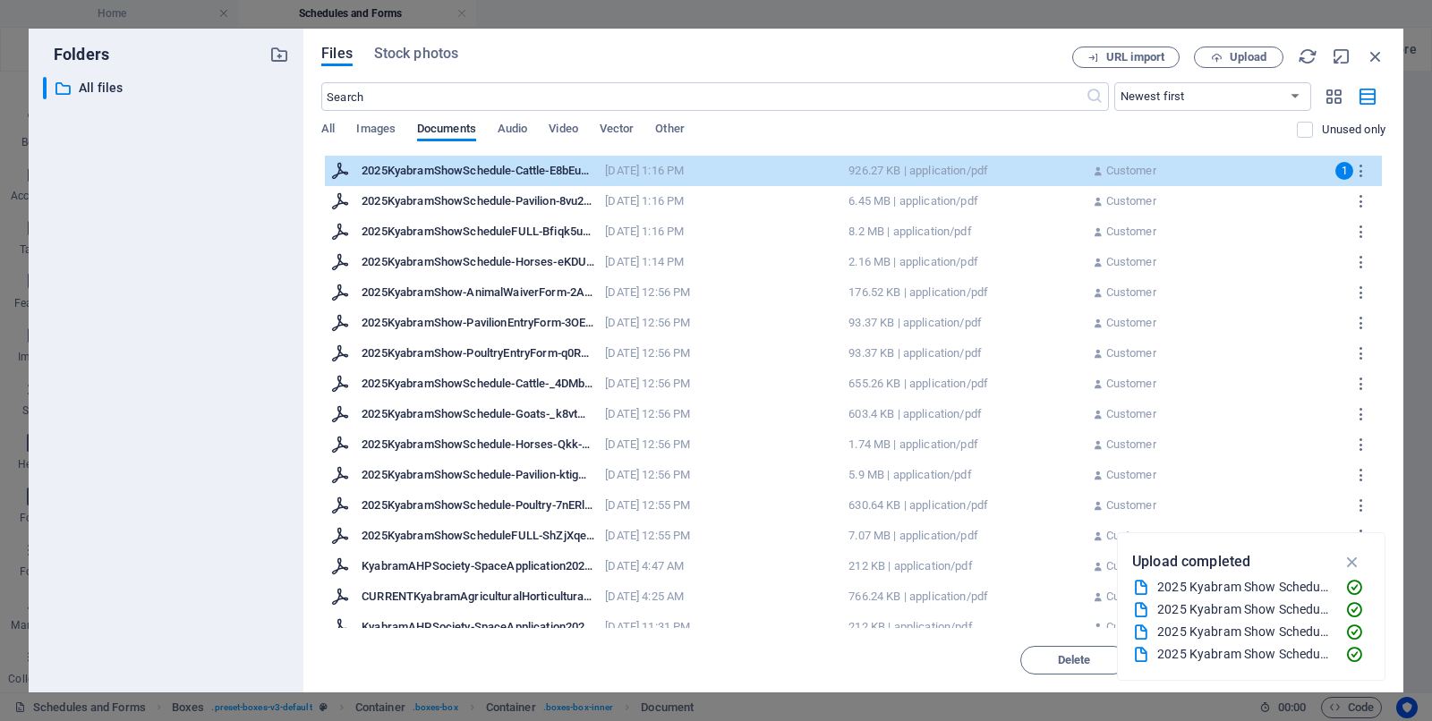
click at [423, 166] on div "2025KyabramShowSchedule-Cattle-E8bEuCSk91F5mRskX5h0GA.pdf" at bounding box center [477, 171] width 233 height 16
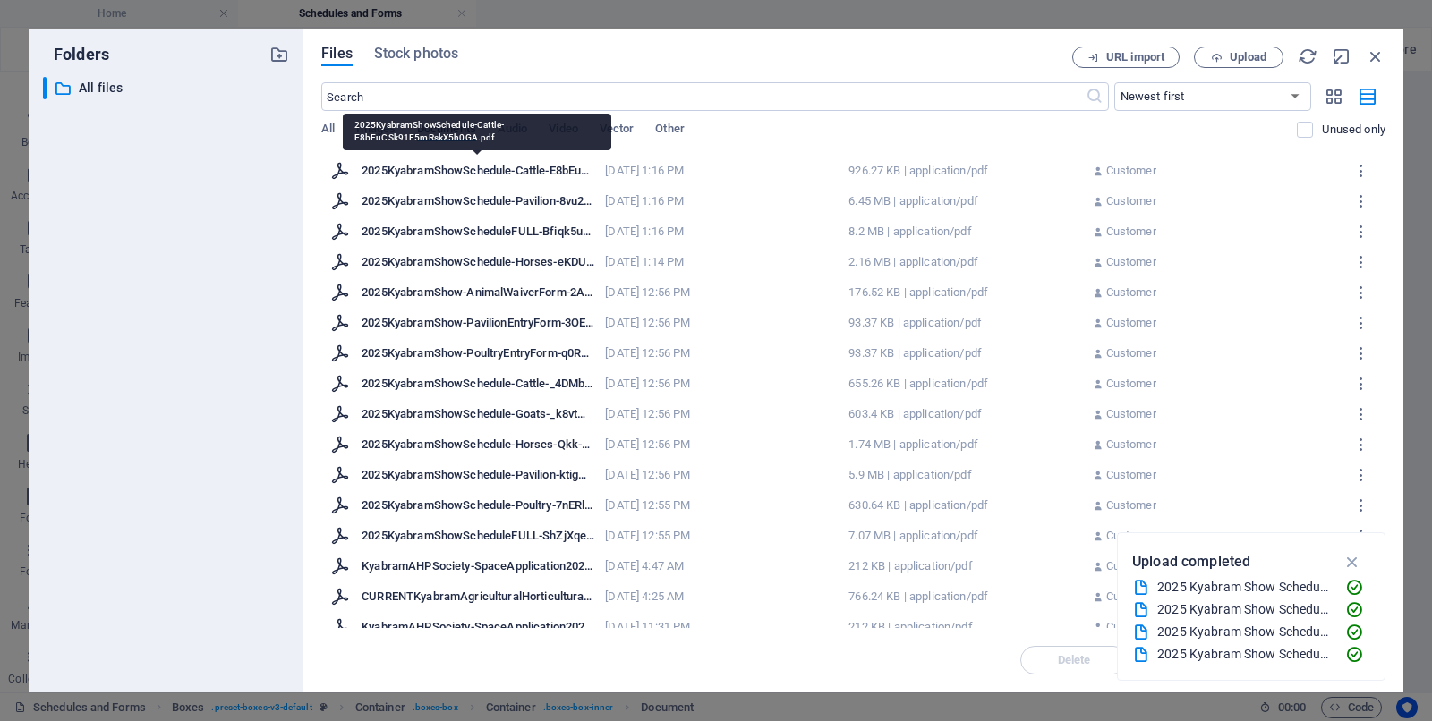
click at [423, 166] on div "2025KyabramShowSchedule-Cattle-E8bEuCSk91F5mRskX5h0GA.pdf" at bounding box center [477, 171] width 233 height 16
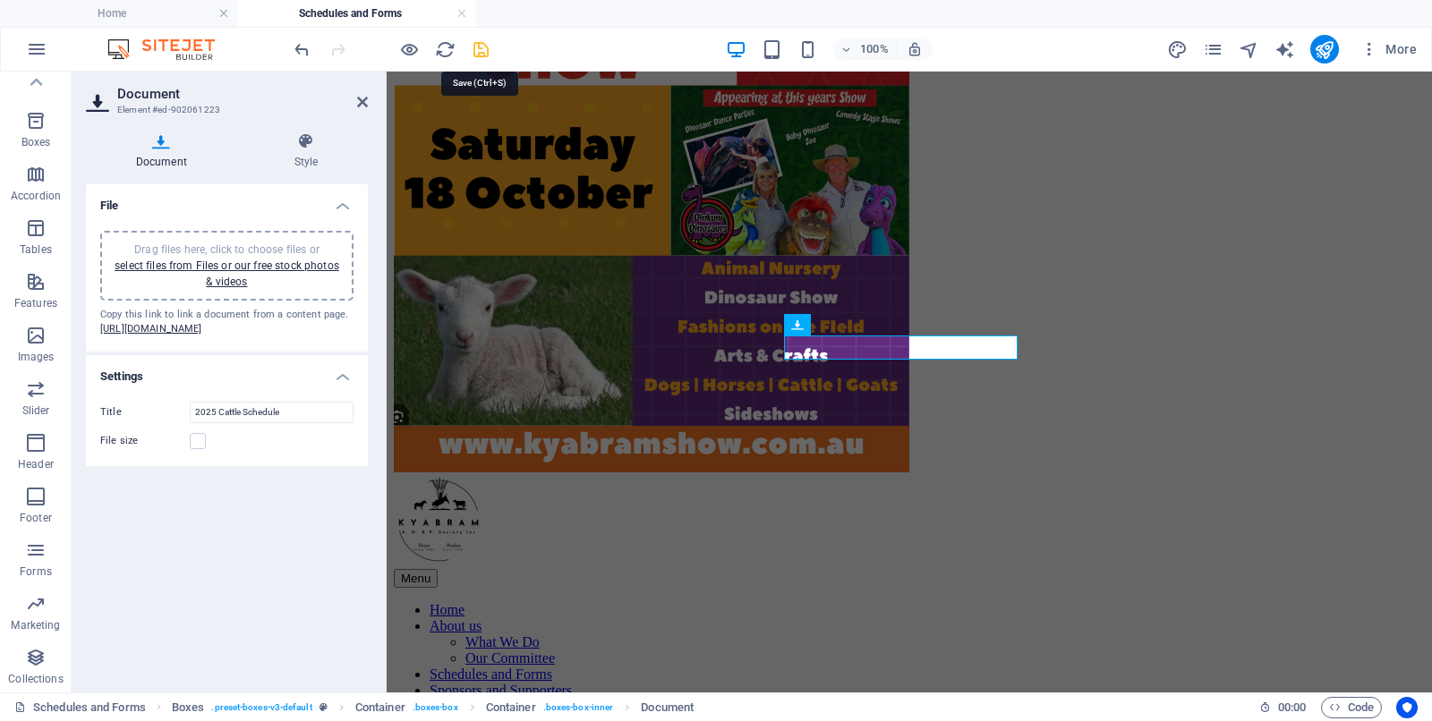
click at [478, 44] on icon "save" at bounding box center [481, 49] width 21 height 21
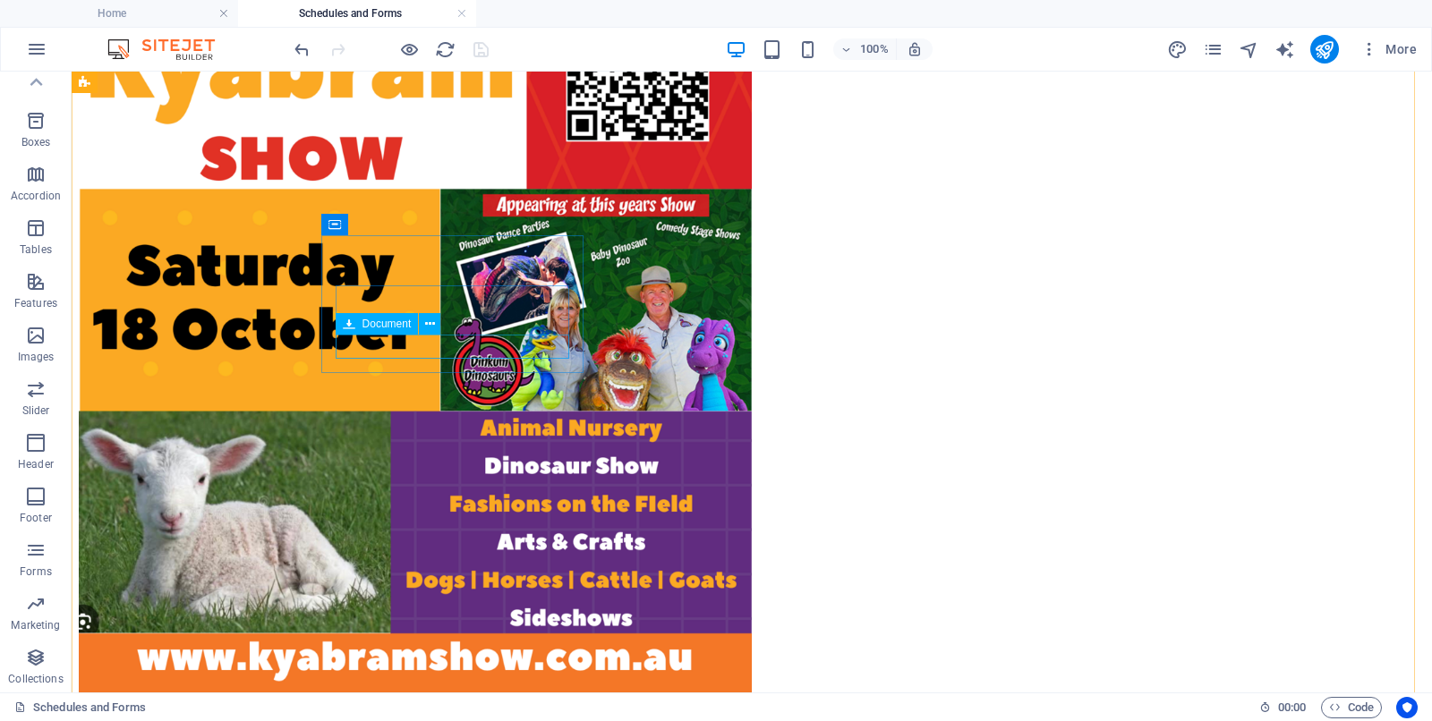
click at [429, 322] on icon at bounding box center [430, 324] width 10 height 19
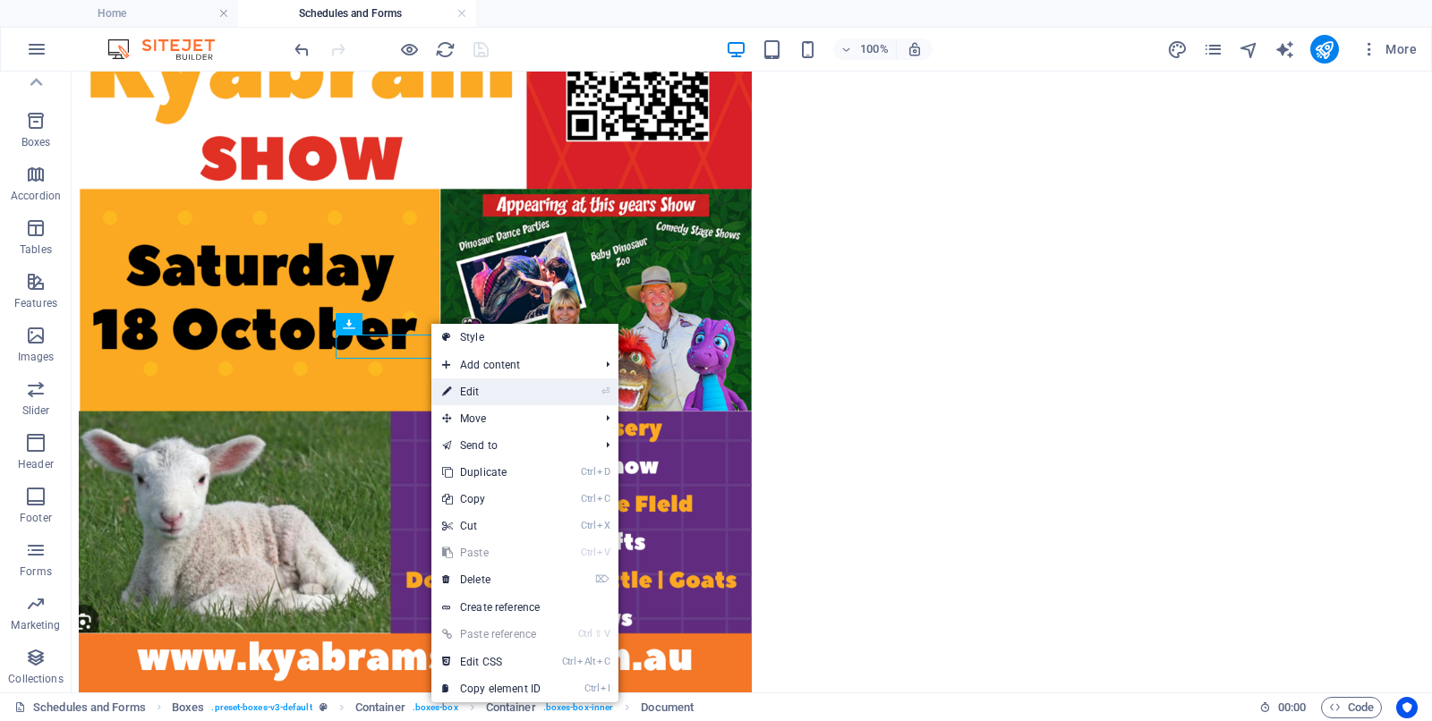
click at [480, 387] on link "⏎ Edit" at bounding box center [491, 391] width 120 height 27
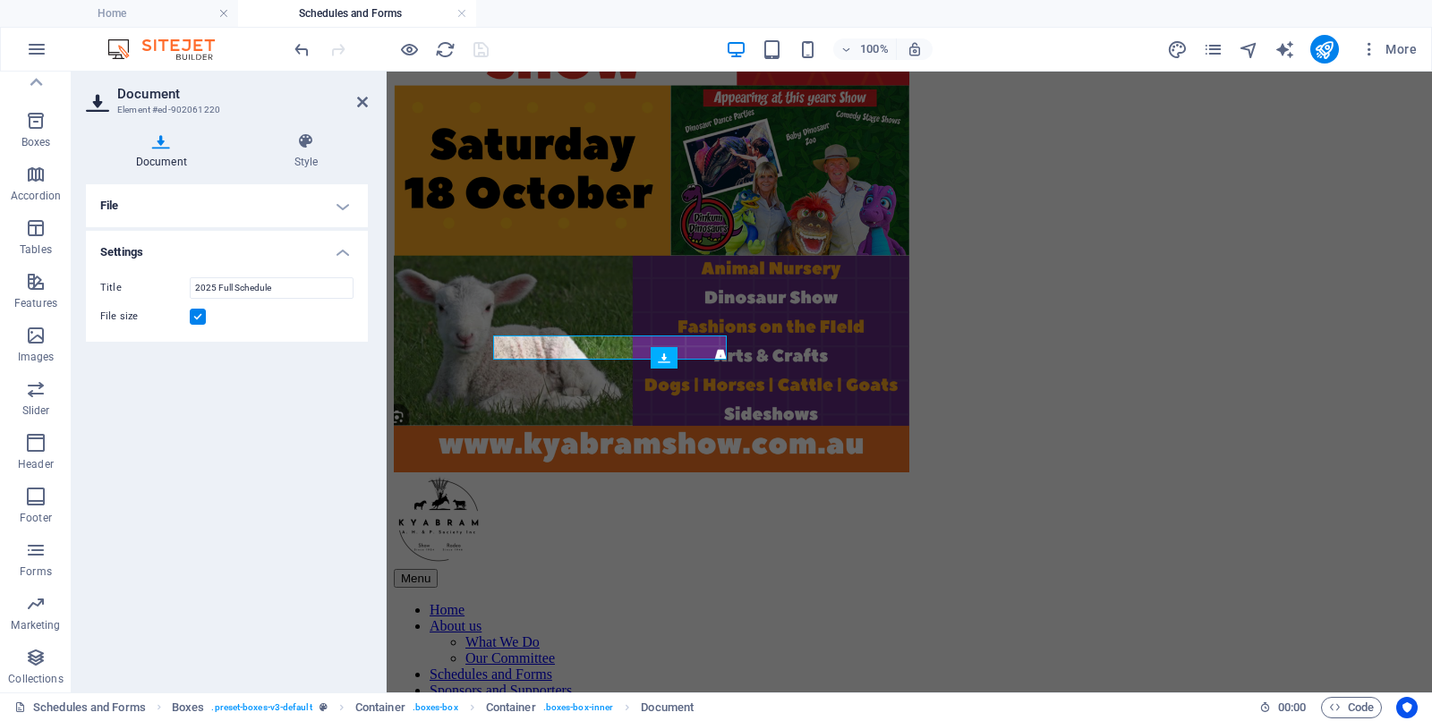
click at [162, 207] on h4 "File" at bounding box center [227, 205] width 282 height 43
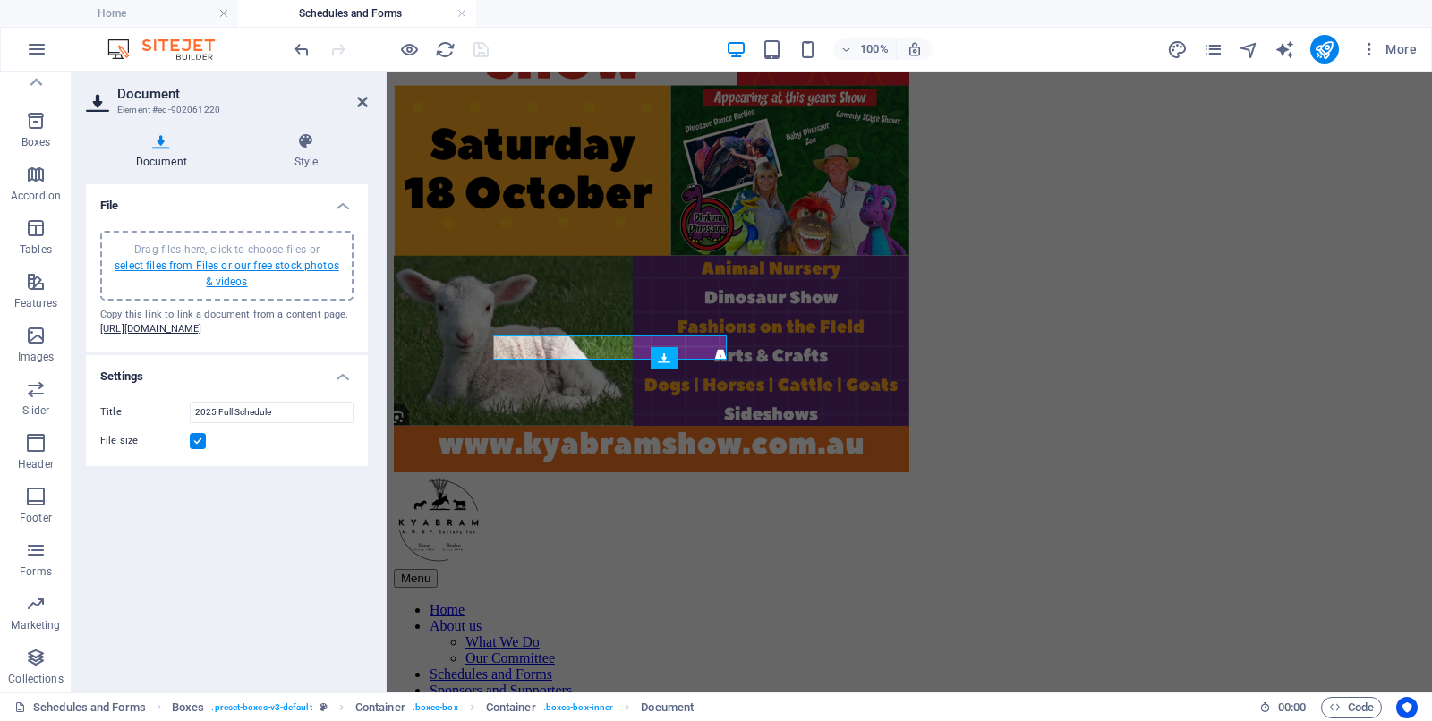
click at [167, 262] on link "select files from Files or our free stock photos & videos" at bounding box center [227, 273] width 225 height 29
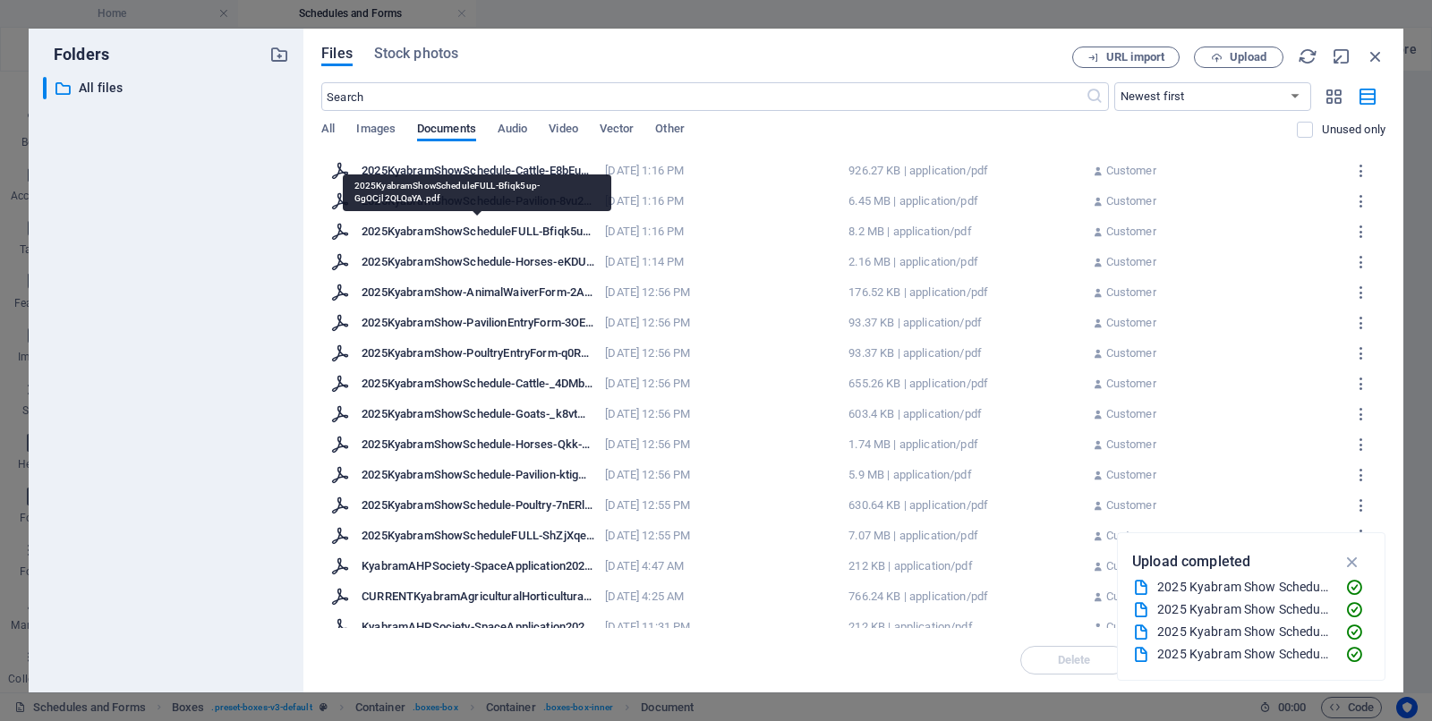
click at [463, 232] on div "2025KyabramShowScheduleFULL-Bfiqk5up-GgOCjl2QLQaYA.pdf" at bounding box center [477, 232] width 233 height 16
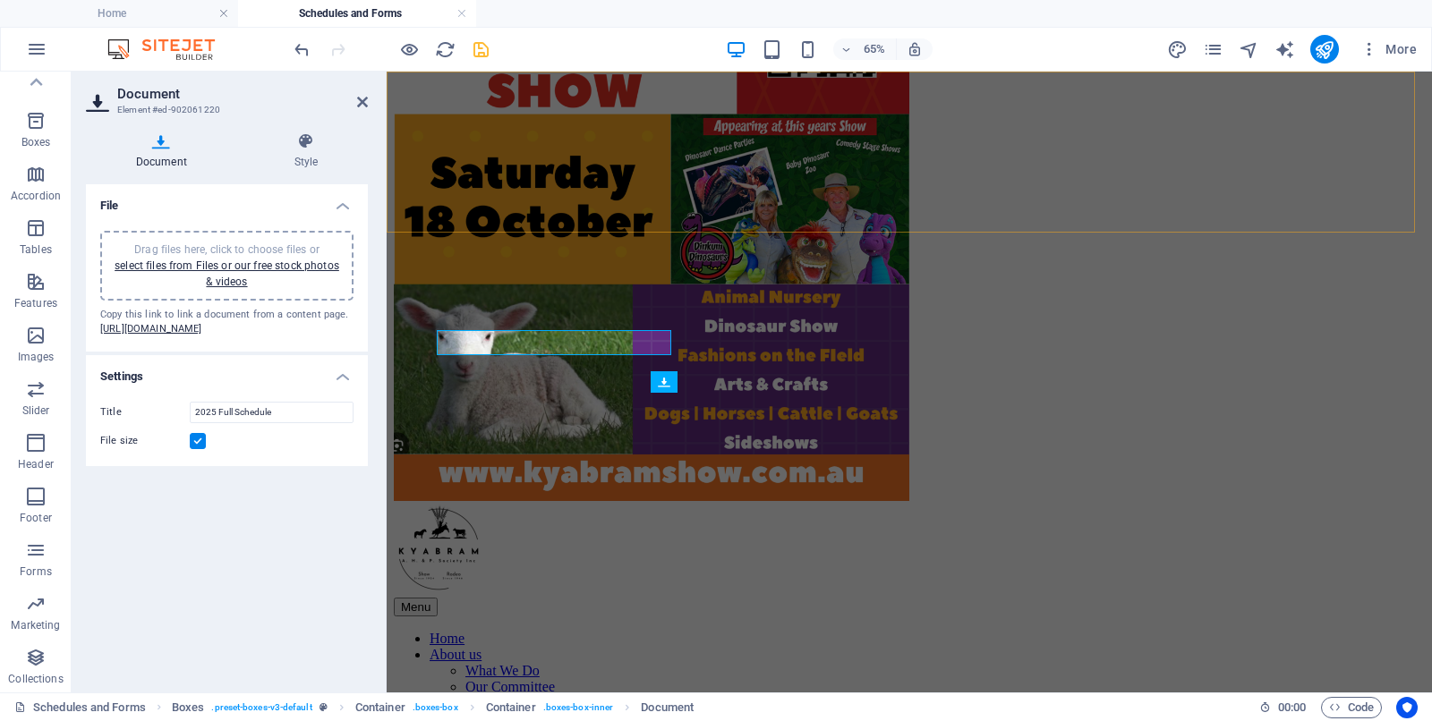
scroll to position [812, 0]
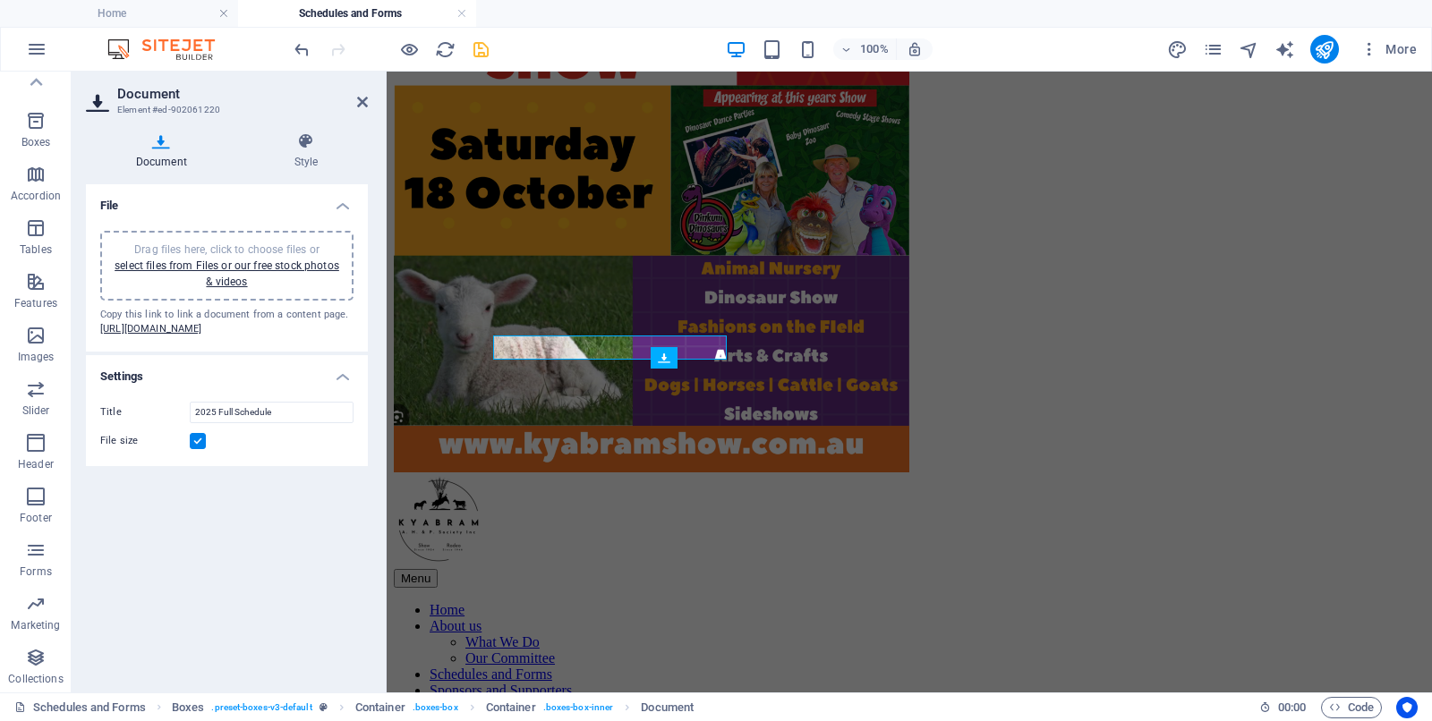
click at [192, 449] on label at bounding box center [198, 441] width 16 height 16
click at [0, 0] on input "File size" at bounding box center [0, 0] width 0 height 0
click at [477, 47] on icon "save" at bounding box center [481, 49] width 21 height 21
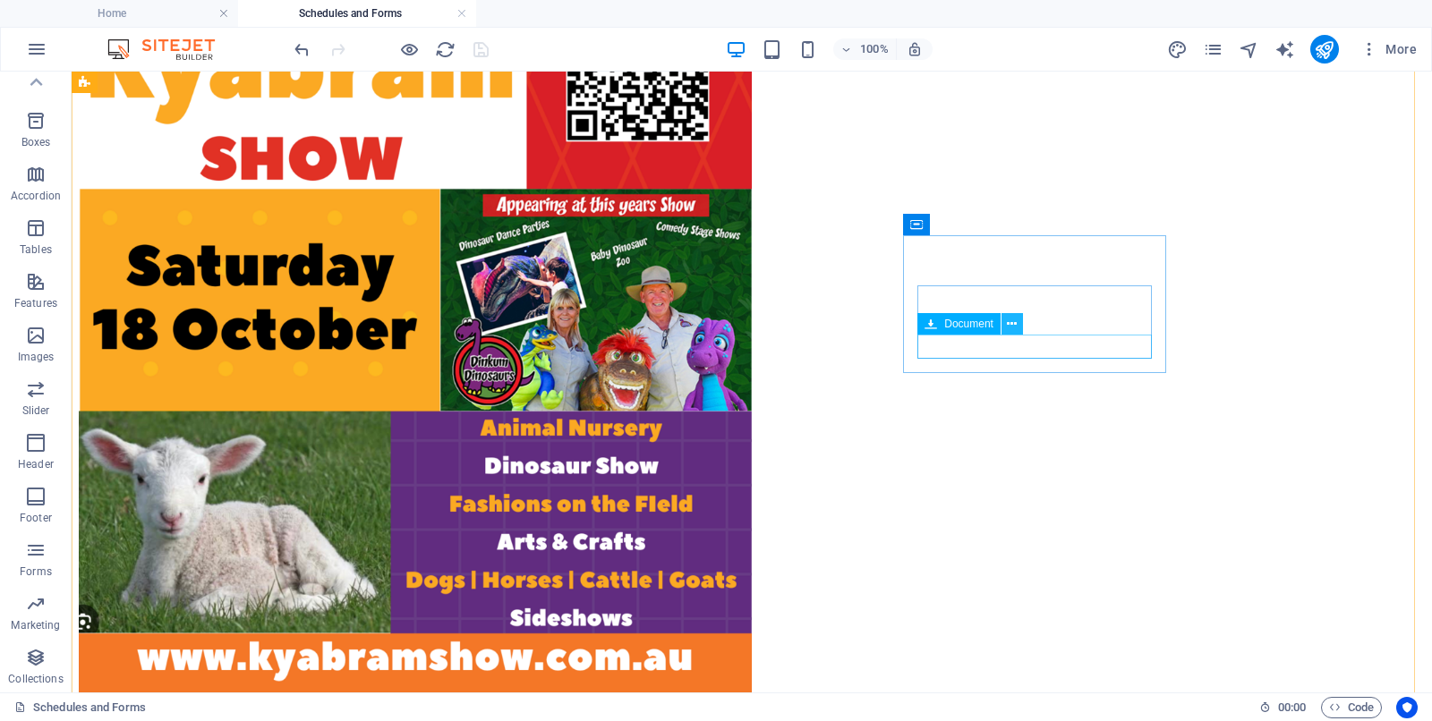
click at [1007, 322] on icon at bounding box center [1012, 324] width 10 height 19
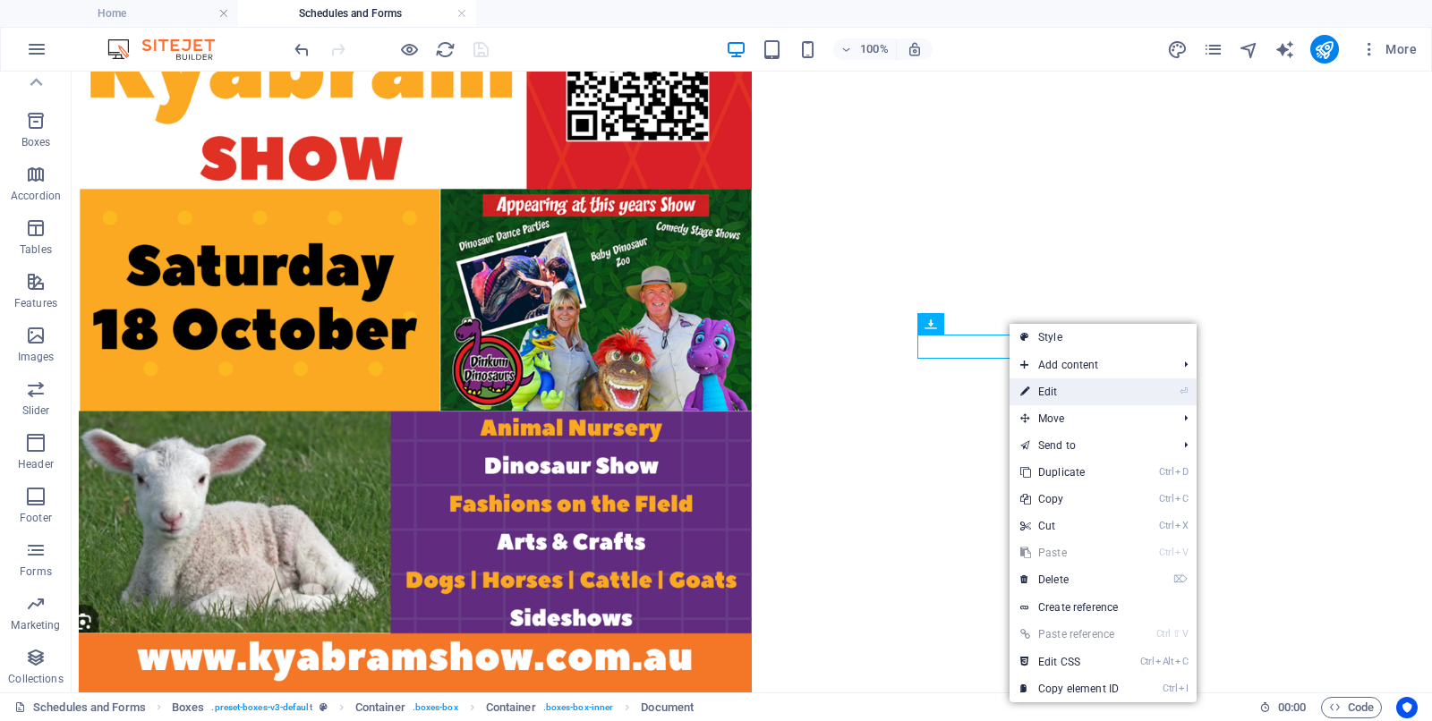
click at [1049, 393] on link "⏎ Edit" at bounding box center [1069, 391] width 120 height 27
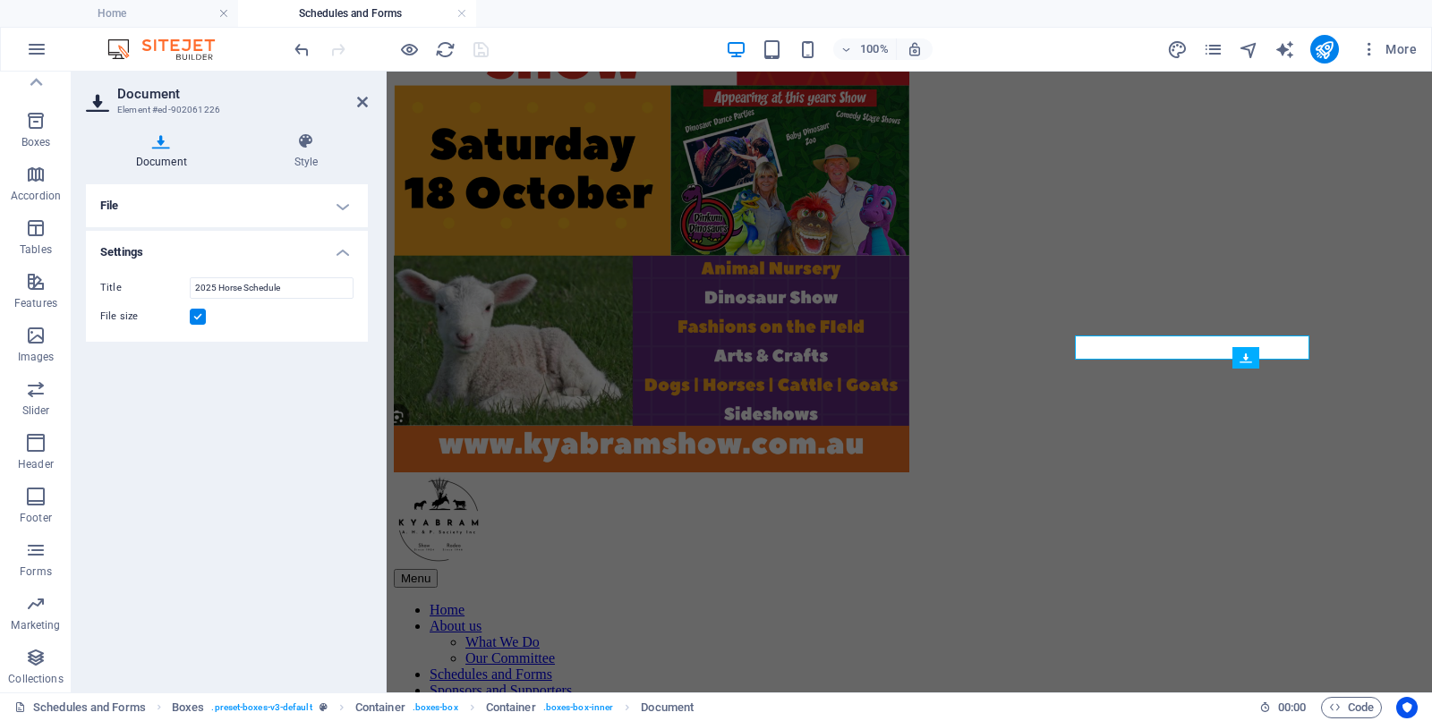
click at [208, 208] on h4 "File" at bounding box center [227, 205] width 282 height 43
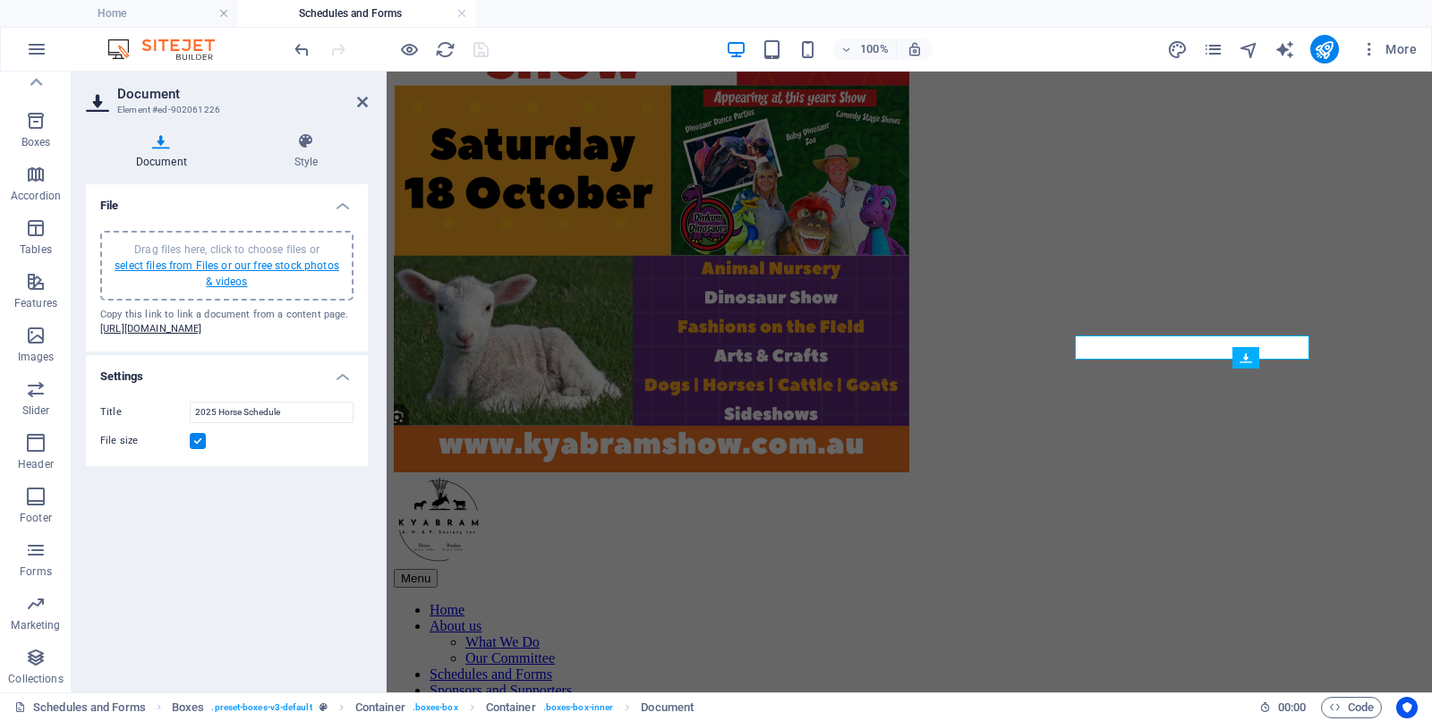
click at [210, 262] on link "select files from Files or our free stock photos & videos" at bounding box center [227, 273] width 225 height 29
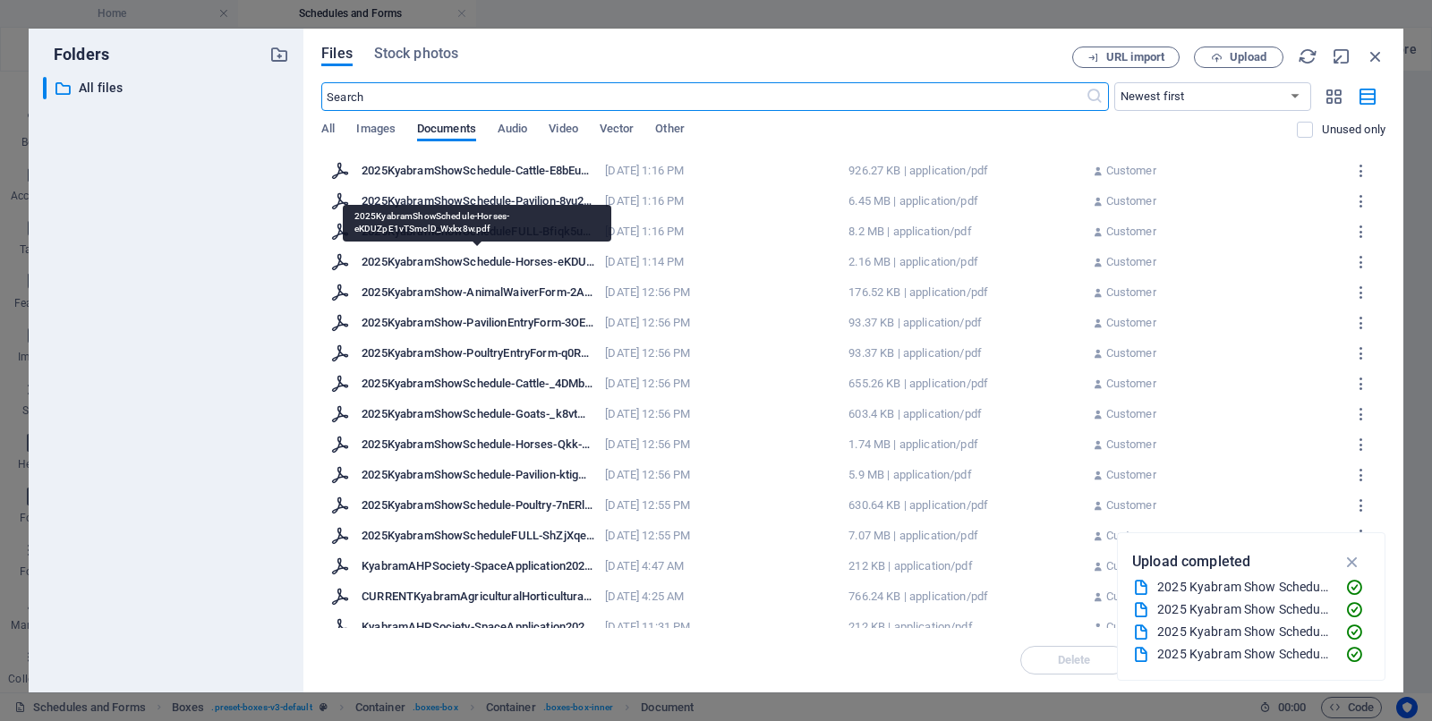
click at [446, 261] on div "2025KyabramShowSchedule-Horses-eKDUZpE1vTSmclD_Wxkx8w.pdf" at bounding box center [477, 262] width 233 height 16
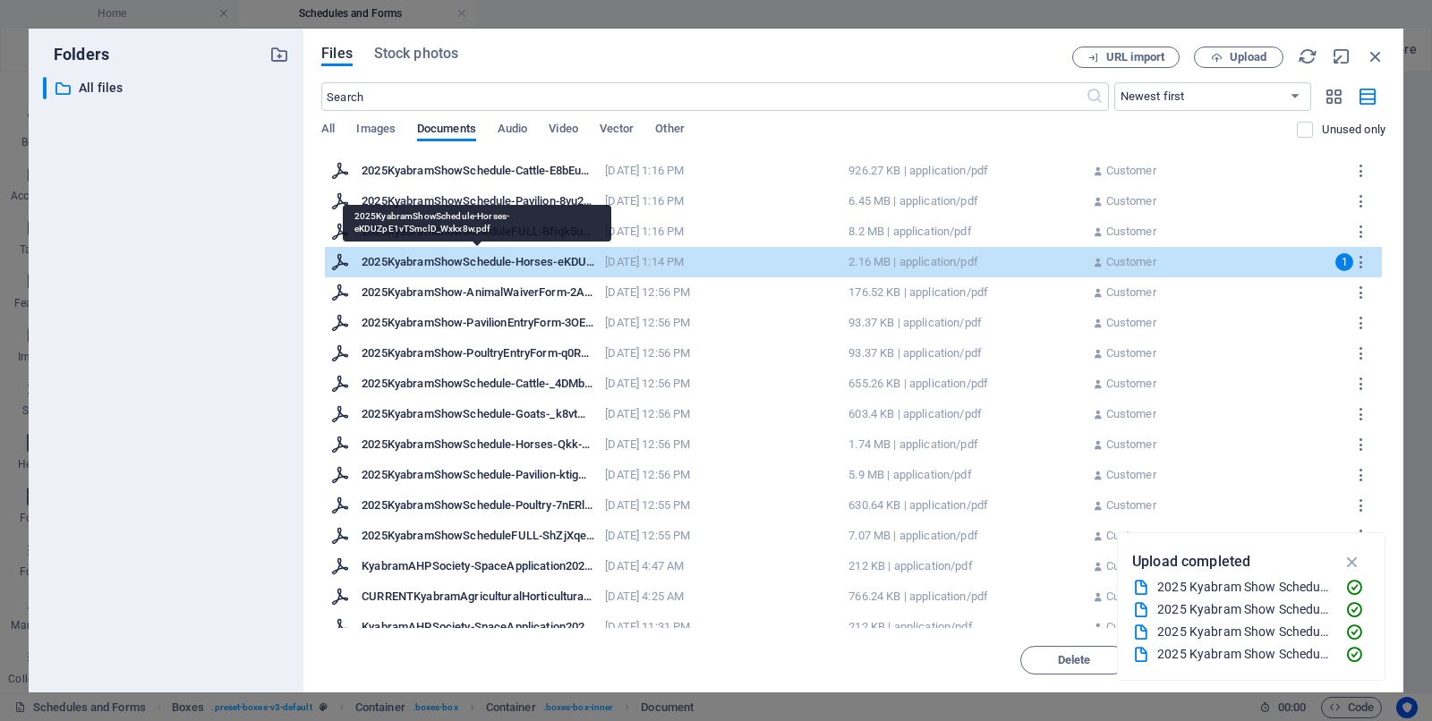
click at [446, 261] on div "2025KyabramShowSchedule-Horses-eKDUZpE1vTSmclD_Wxkx8w.pdf" at bounding box center [477, 262] width 233 height 16
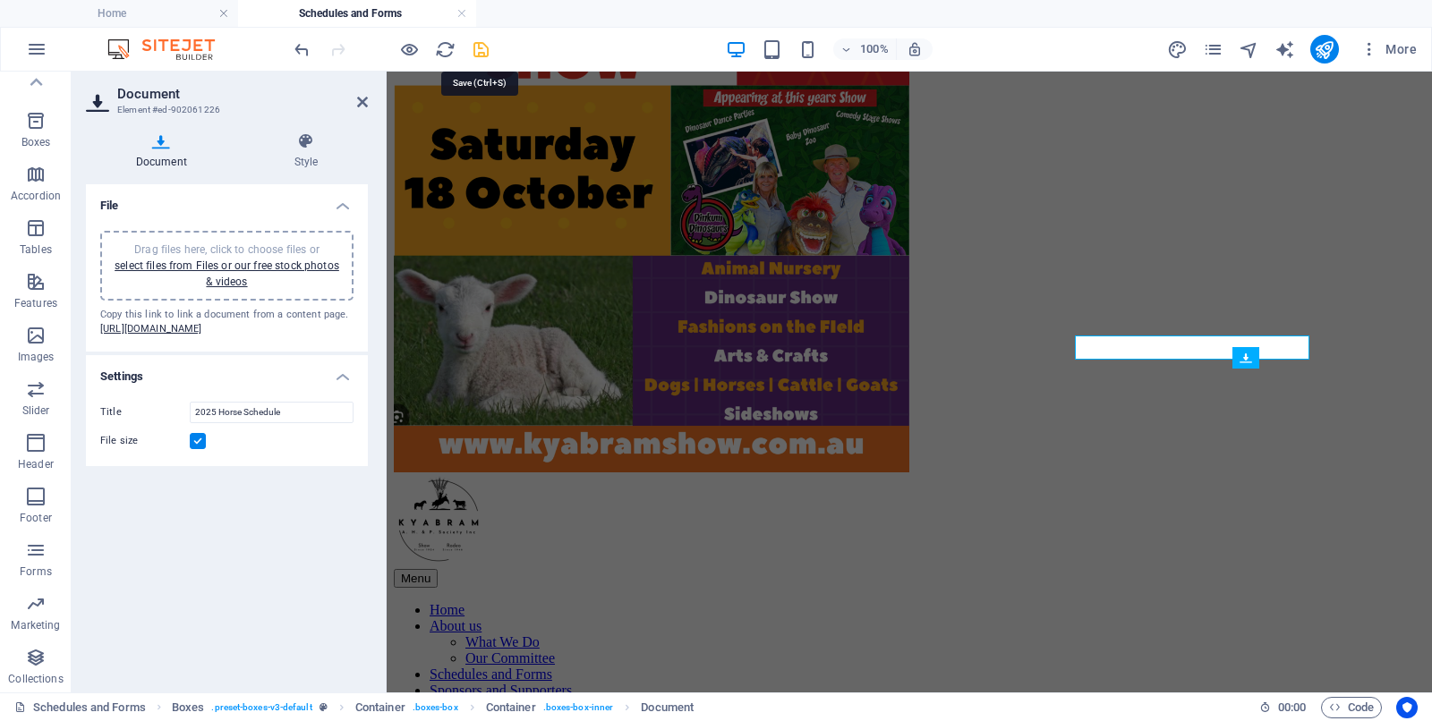
click at [477, 46] on icon "save" at bounding box center [481, 49] width 21 height 21
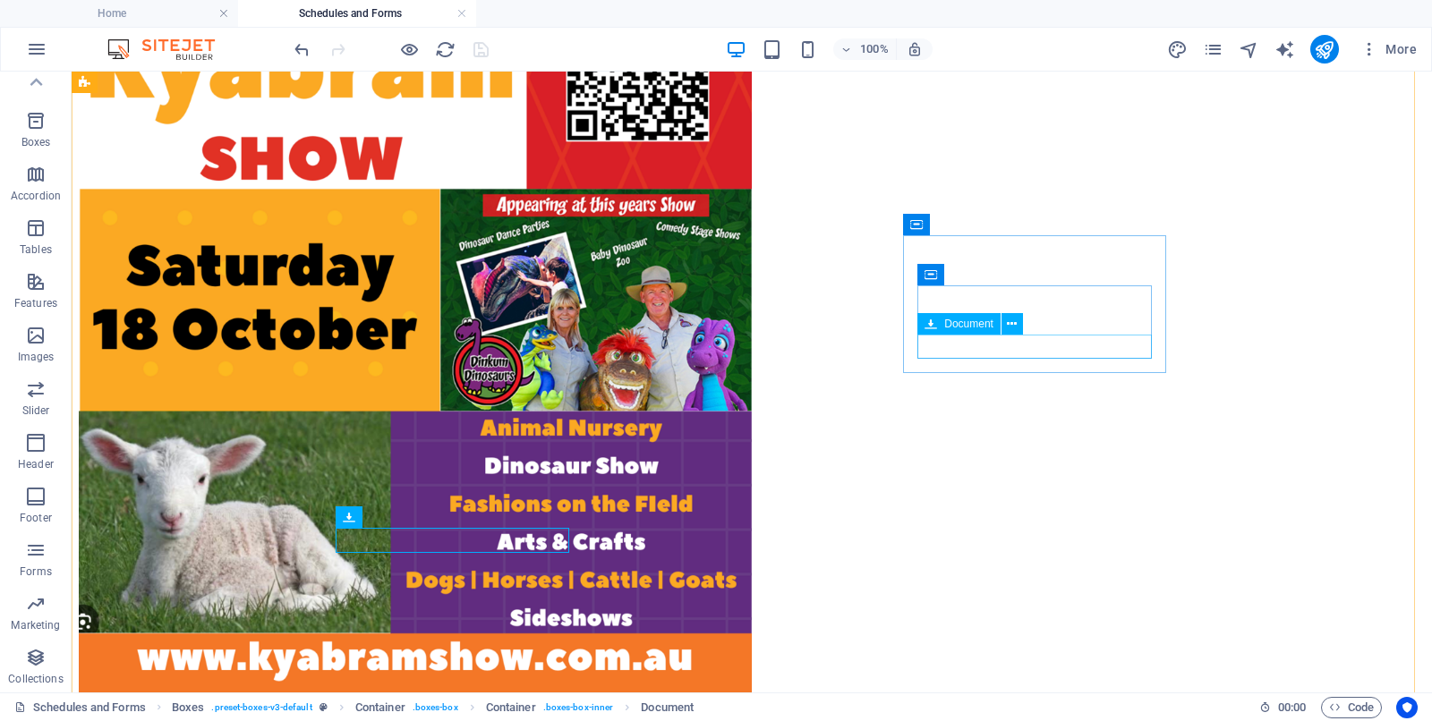
click at [1014, 322] on icon at bounding box center [1012, 324] width 10 height 19
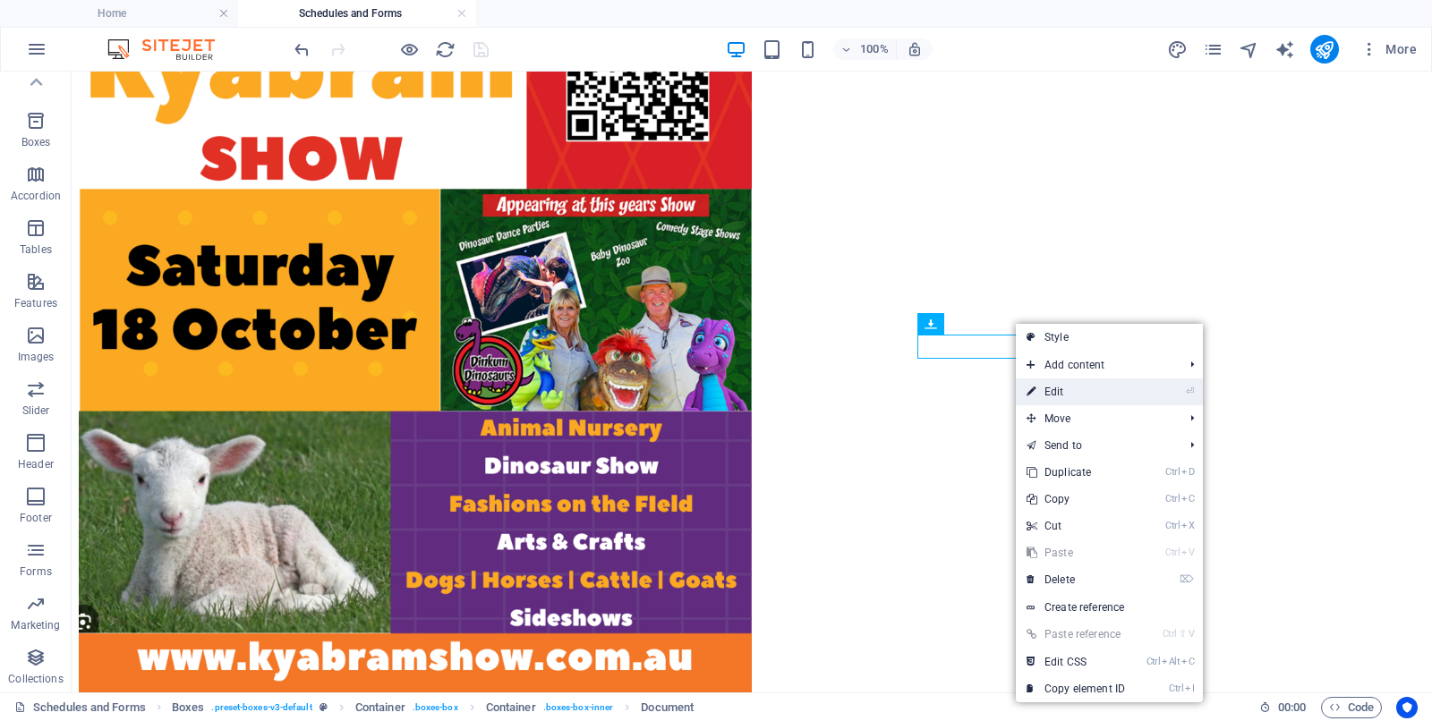
click at [1057, 392] on link "⏎ Edit" at bounding box center [1076, 391] width 120 height 27
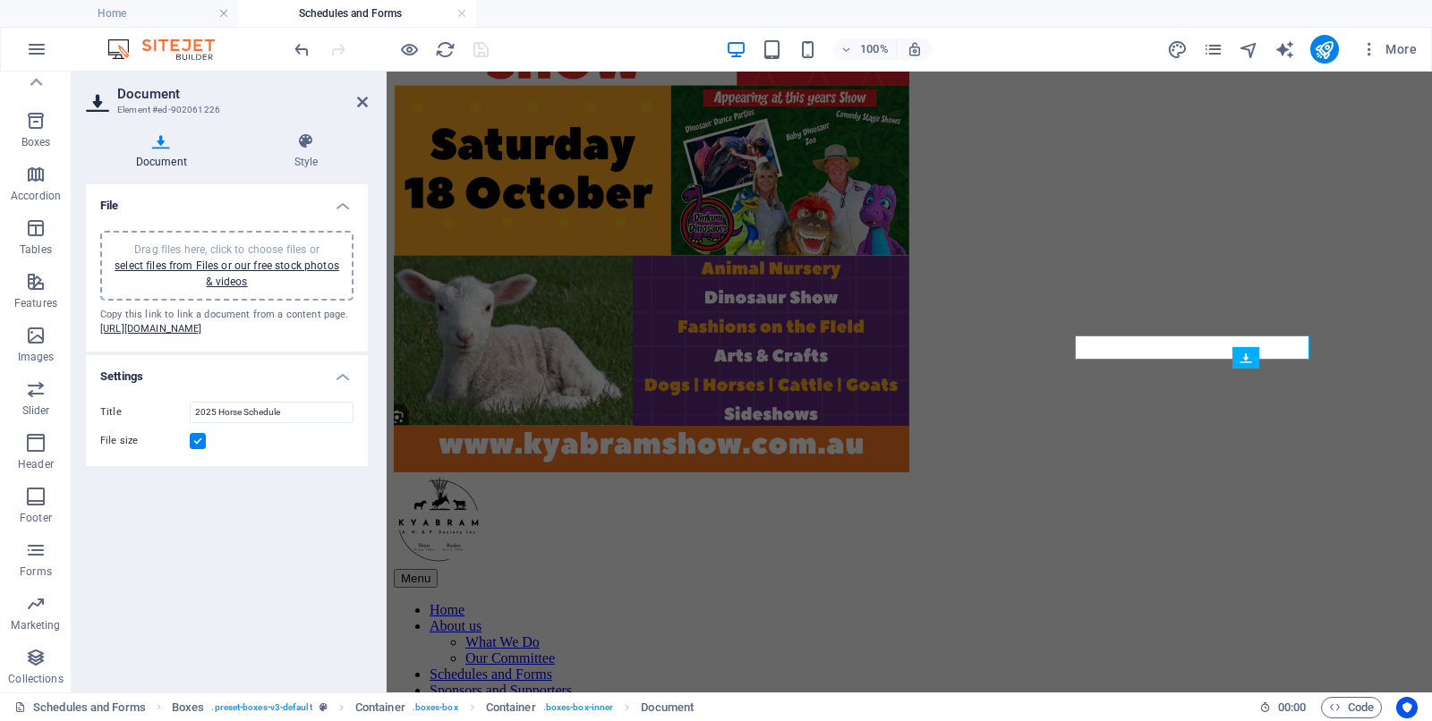
click at [200, 449] on label at bounding box center [198, 441] width 16 height 16
click at [0, 0] on input "File size" at bounding box center [0, 0] width 0 height 0
click at [480, 49] on icon "save" at bounding box center [481, 49] width 21 height 21
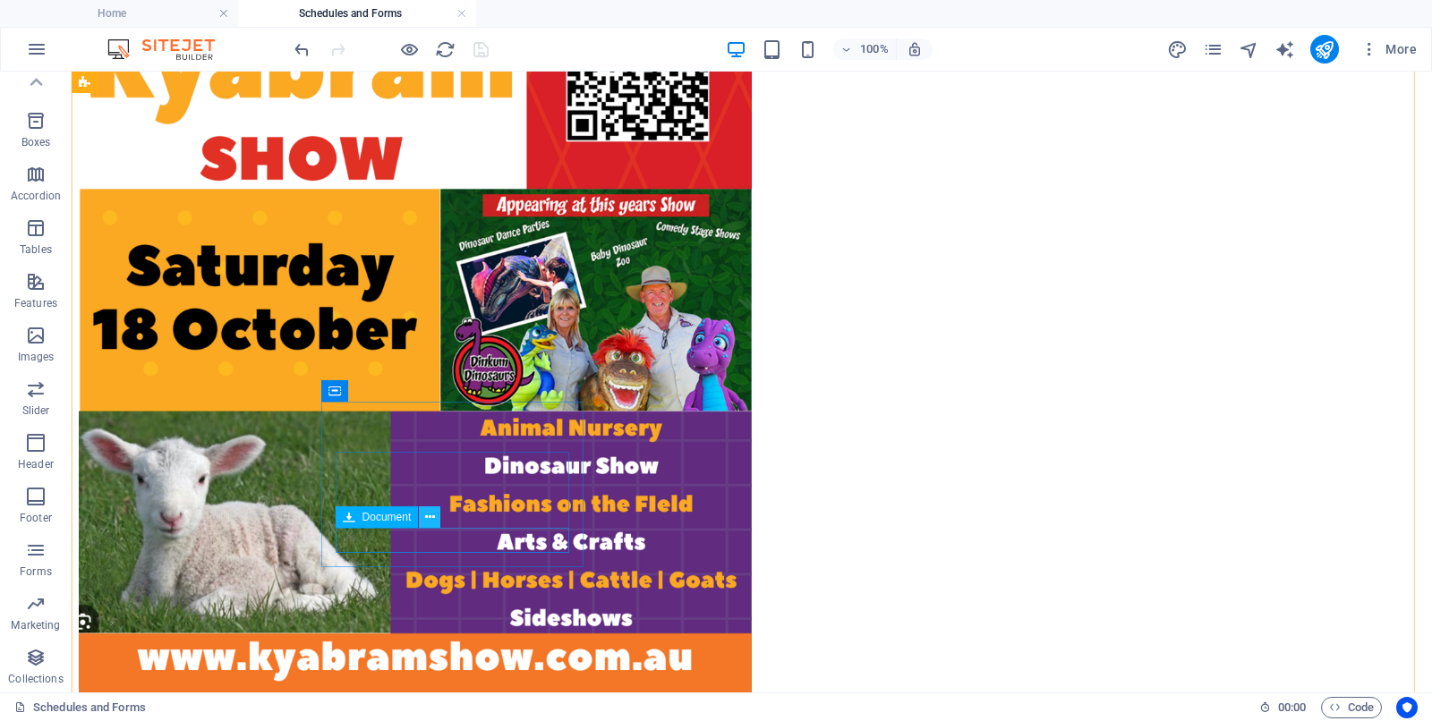
click at [429, 513] on icon at bounding box center [430, 517] width 10 height 19
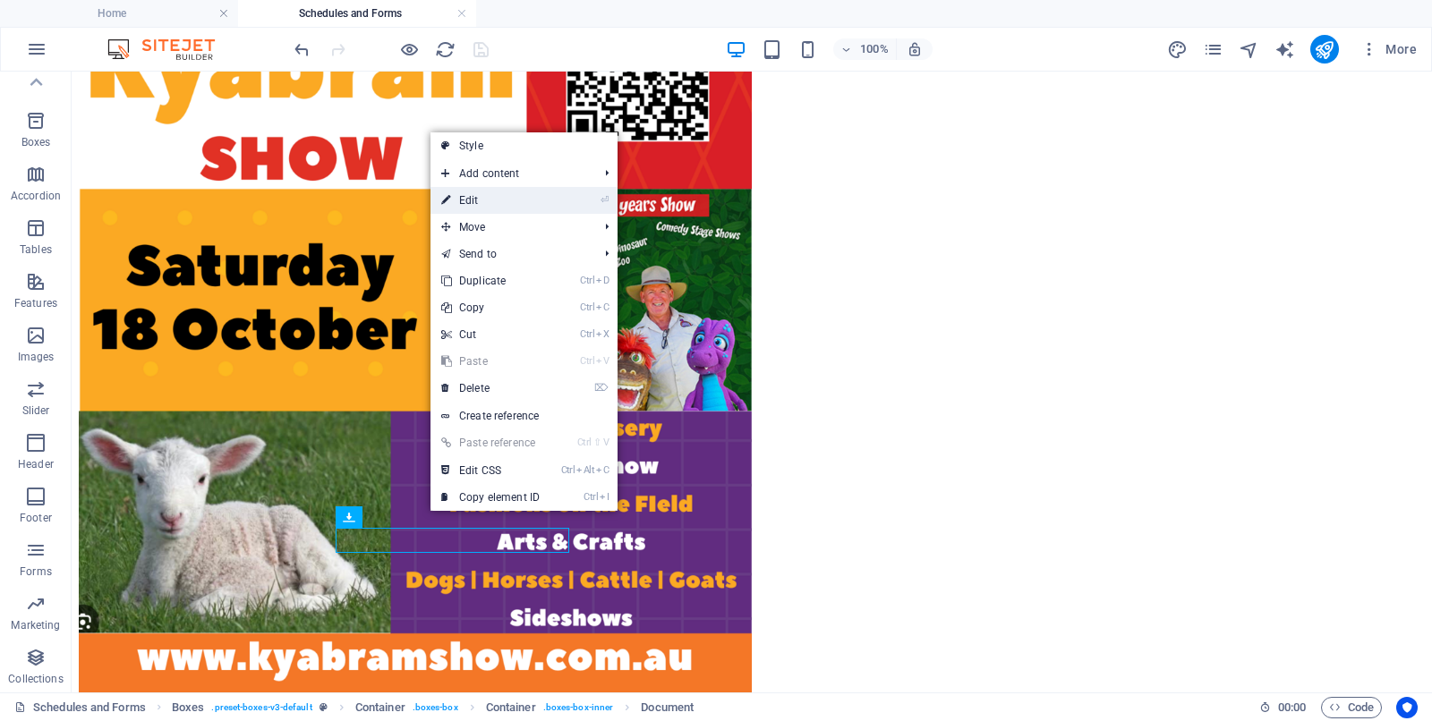
click at [470, 200] on link "⏎ Edit" at bounding box center [490, 200] width 120 height 27
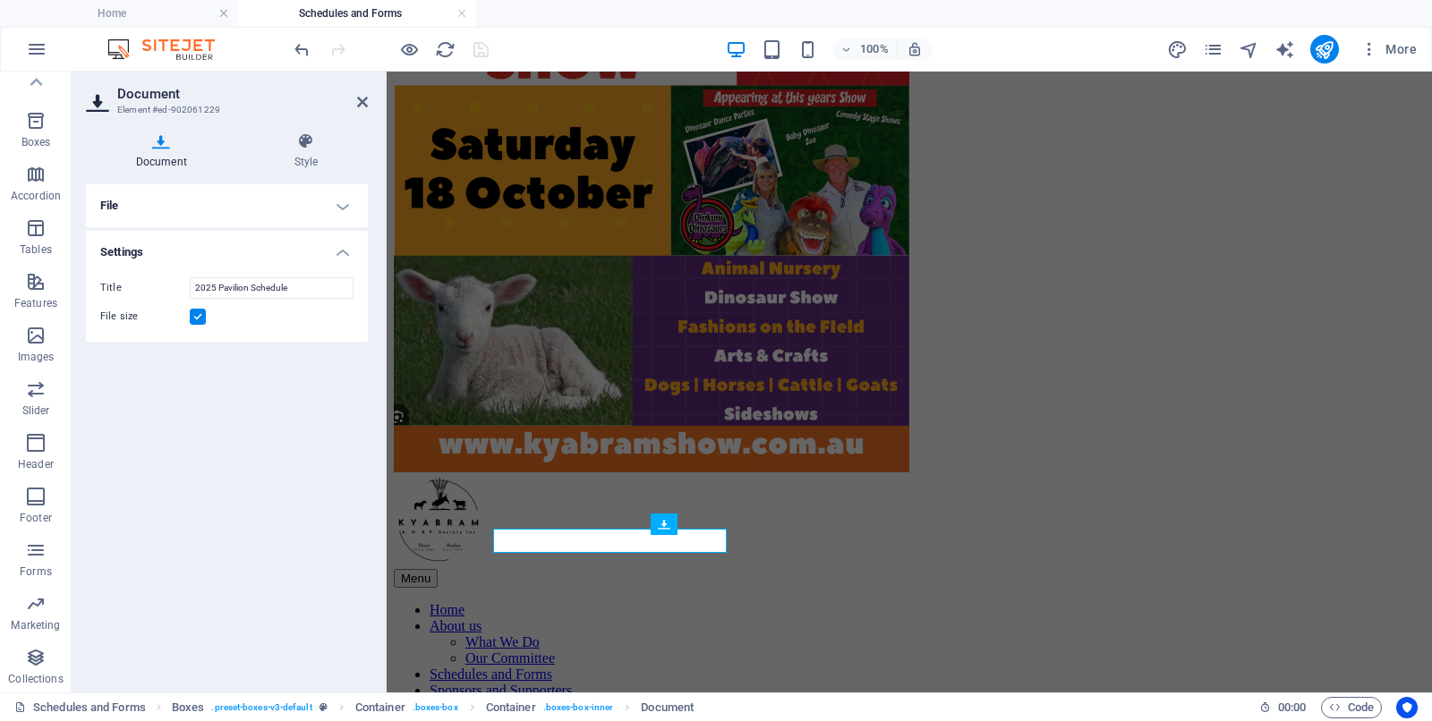
click at [231, 207] on h4 "File" at bounding box center [227, 205] width 282 height 43
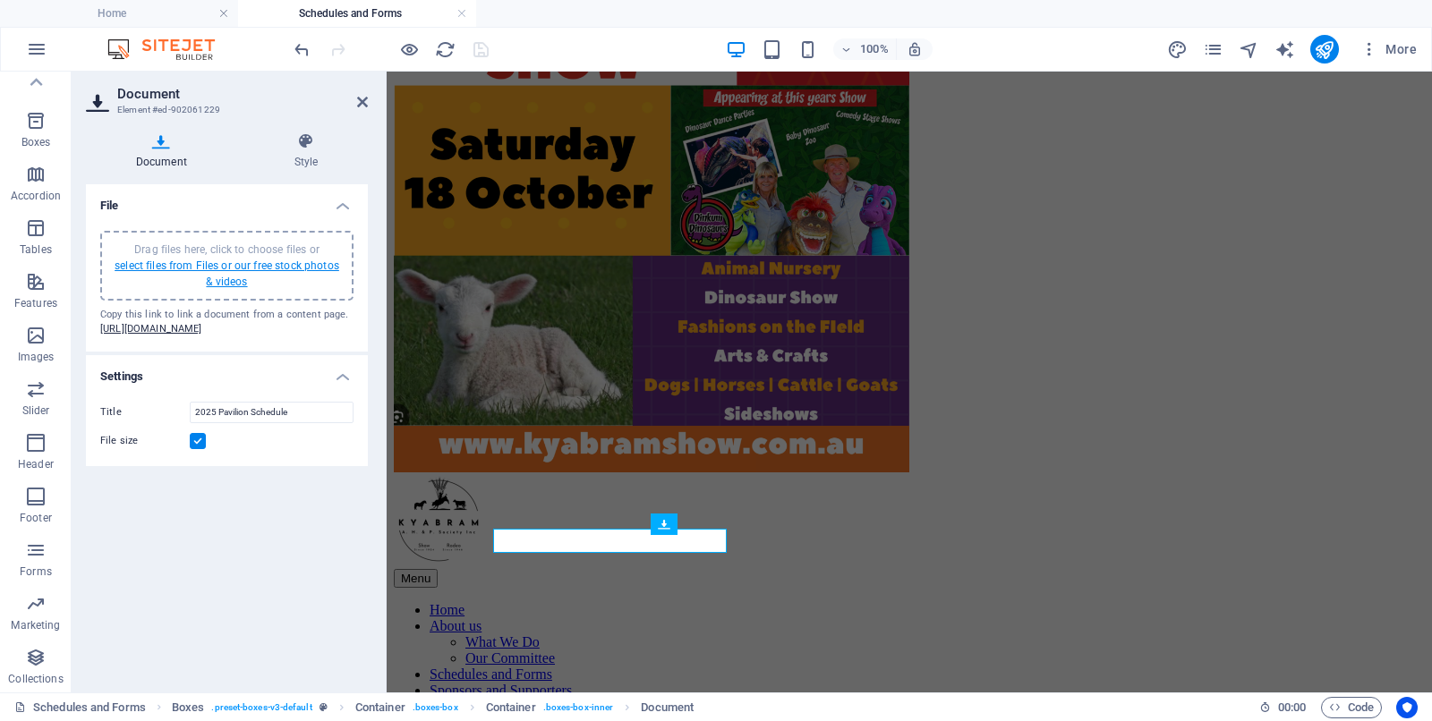
click at [202, 262] on link "select files from Files or our free stock photos & videos" at bounding box center [227, 273] width 225 height 29
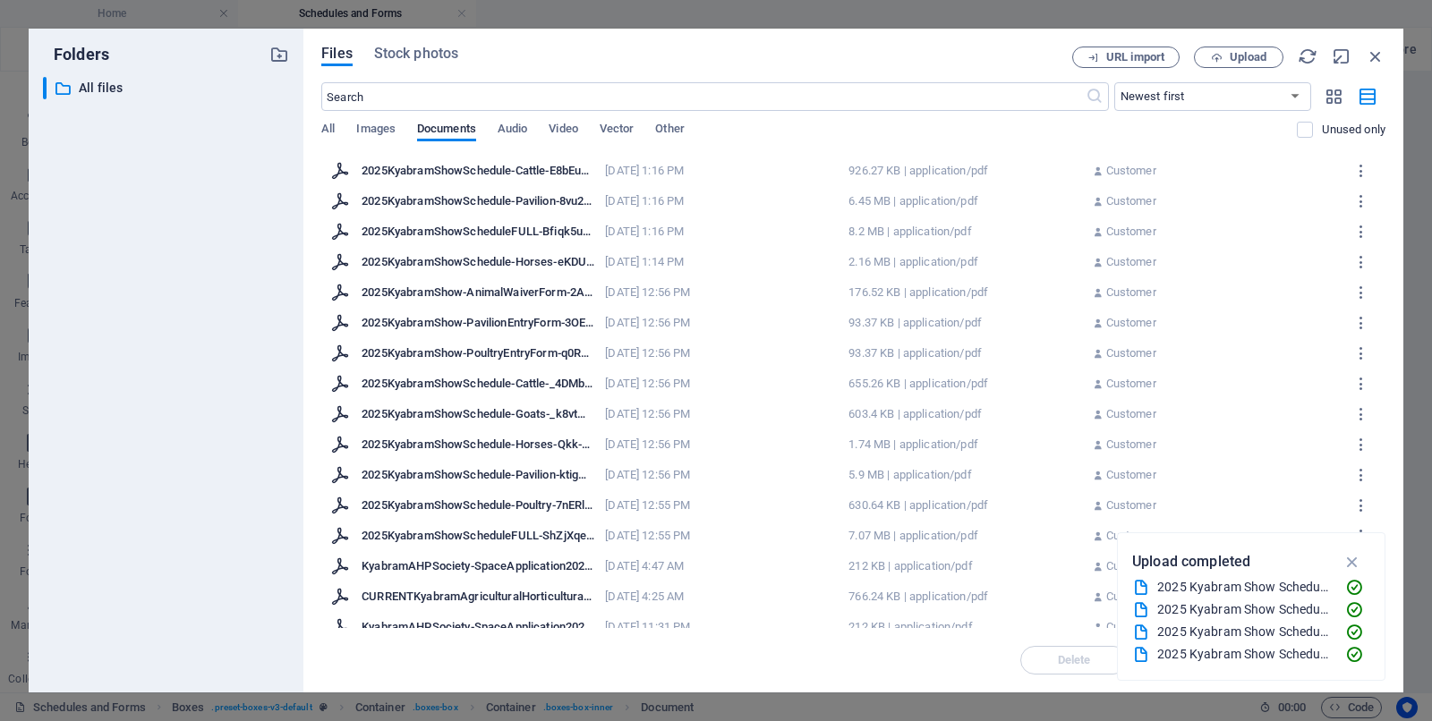
click at [403, 198] on div "2025KyabramShowSchedule-Pavilion-8vu2gCDFw9ghRlG2f7b04w.pdf" at bounding box center [477, 201] width 233 height 16
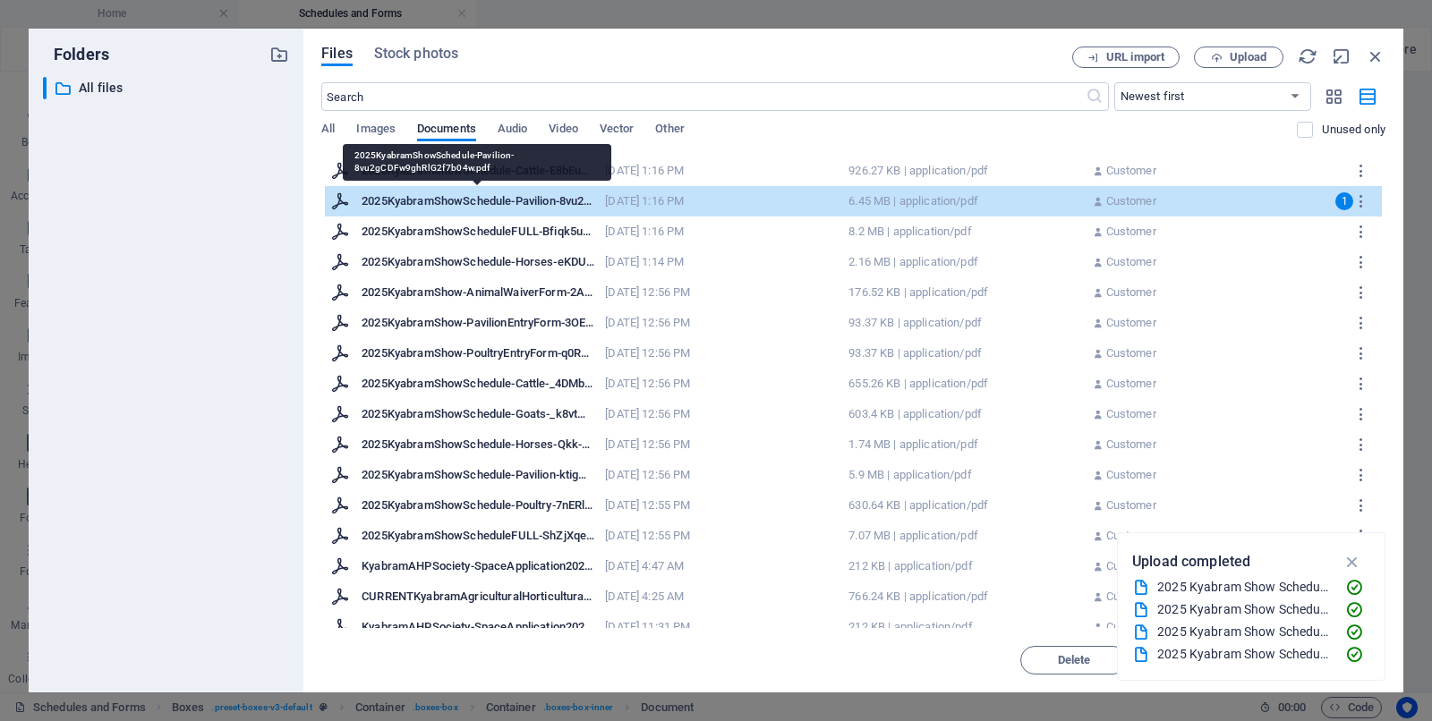
click at [403, 198] on div "2025KyabramShowSchedule-Pavilion-8vu2gCDFw9ghRlG2f7b04w.pdf" at bounding box center [477, 201] width 233 height 16
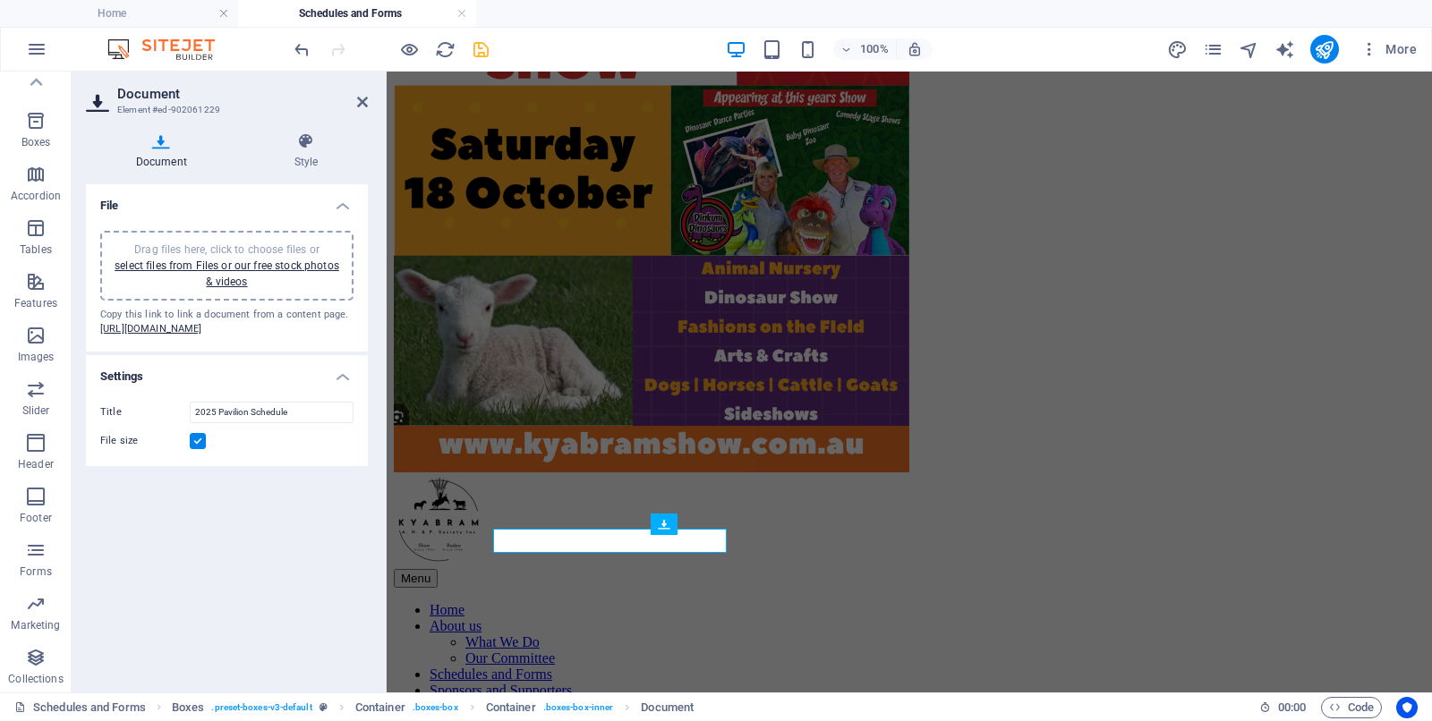
click at [200, 449] on label at bounding box center [198, 441] width 16 height 16
click at [0, 0] on input "File size" at bounding box center [0, 0] width 0 height 0
click at [479, 47] on icon "save" at bounding box center [481, 49] width 21 height 21
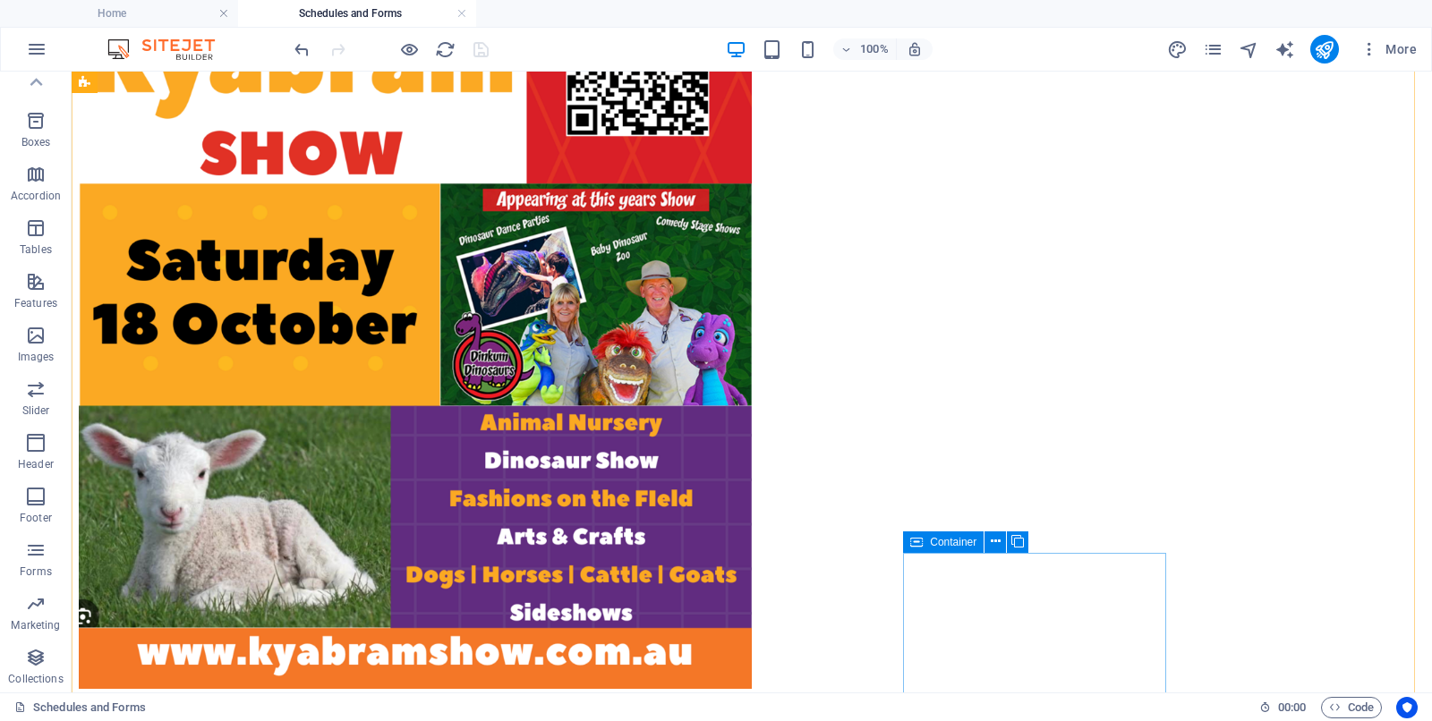
scroll to position [895, 0]
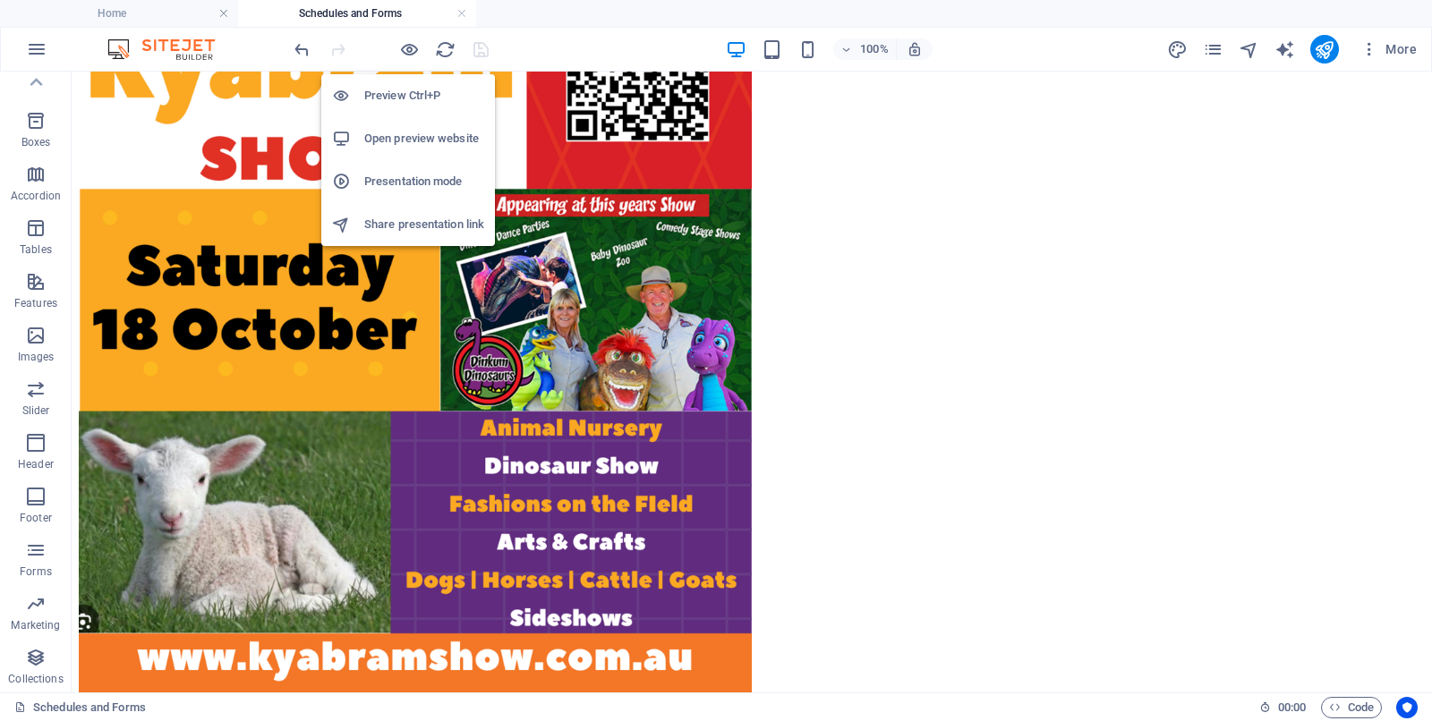
click at [406, 135] on h6 "Open preview website" at bounding box center [424, 138] width 120 height 21
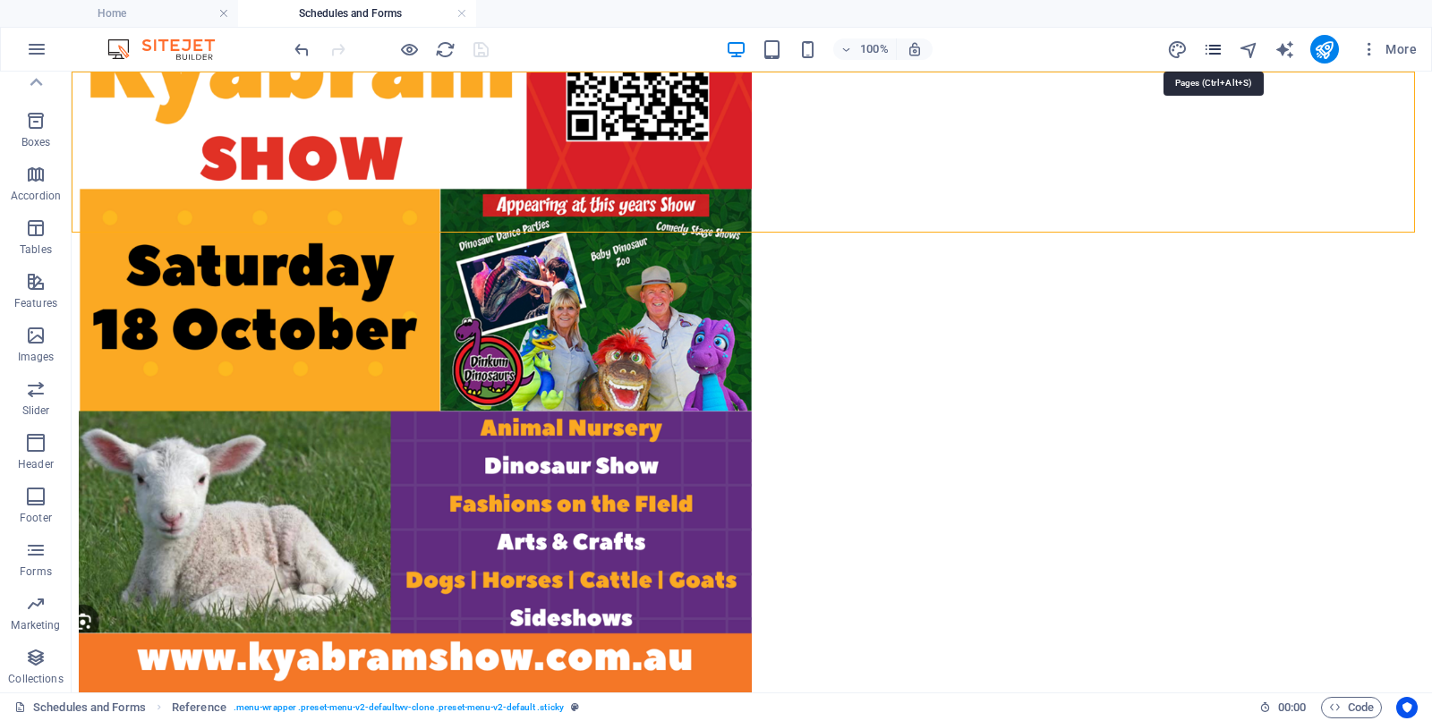
click at [1213, 45] on icon "pages" at bounding box center [1213, 49] width 21 height 21
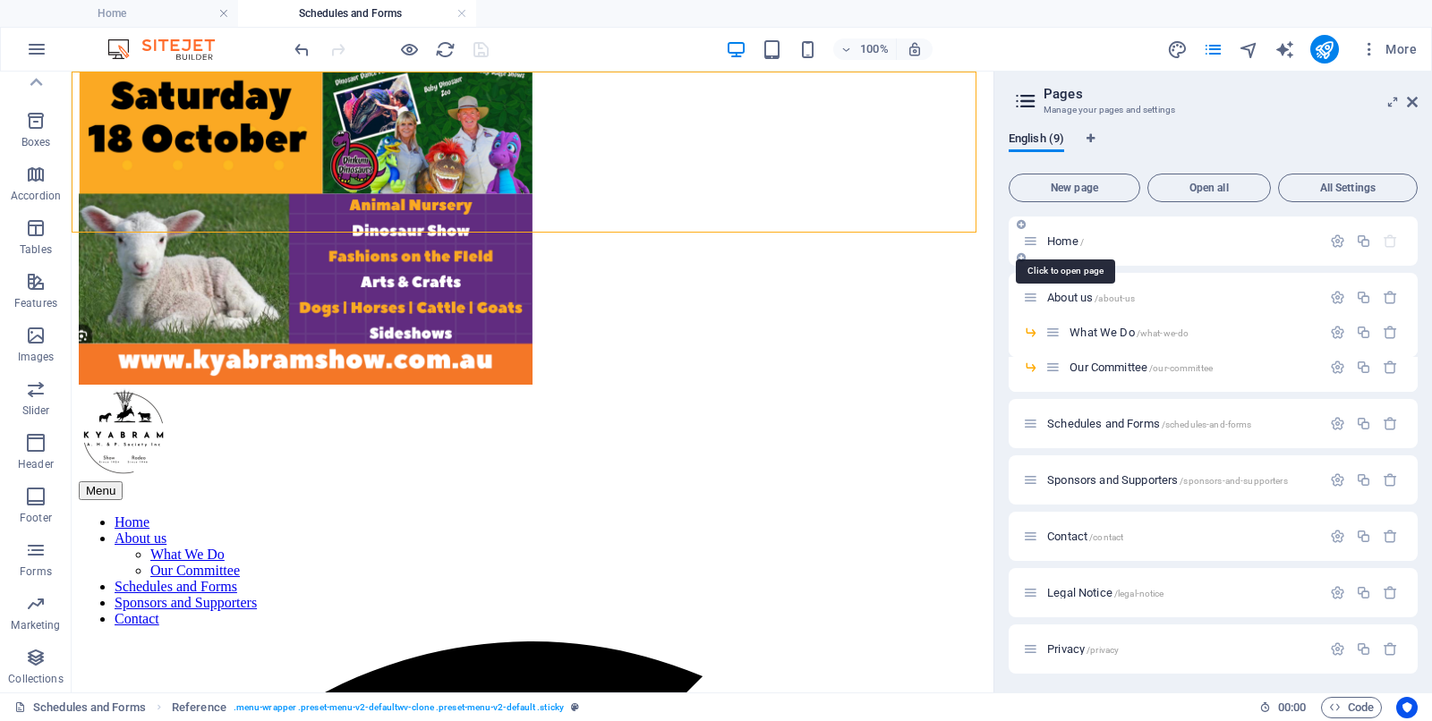
click at [1067, 237] on span "Home /" at bounding box center [1065, 240] width 37 height 13
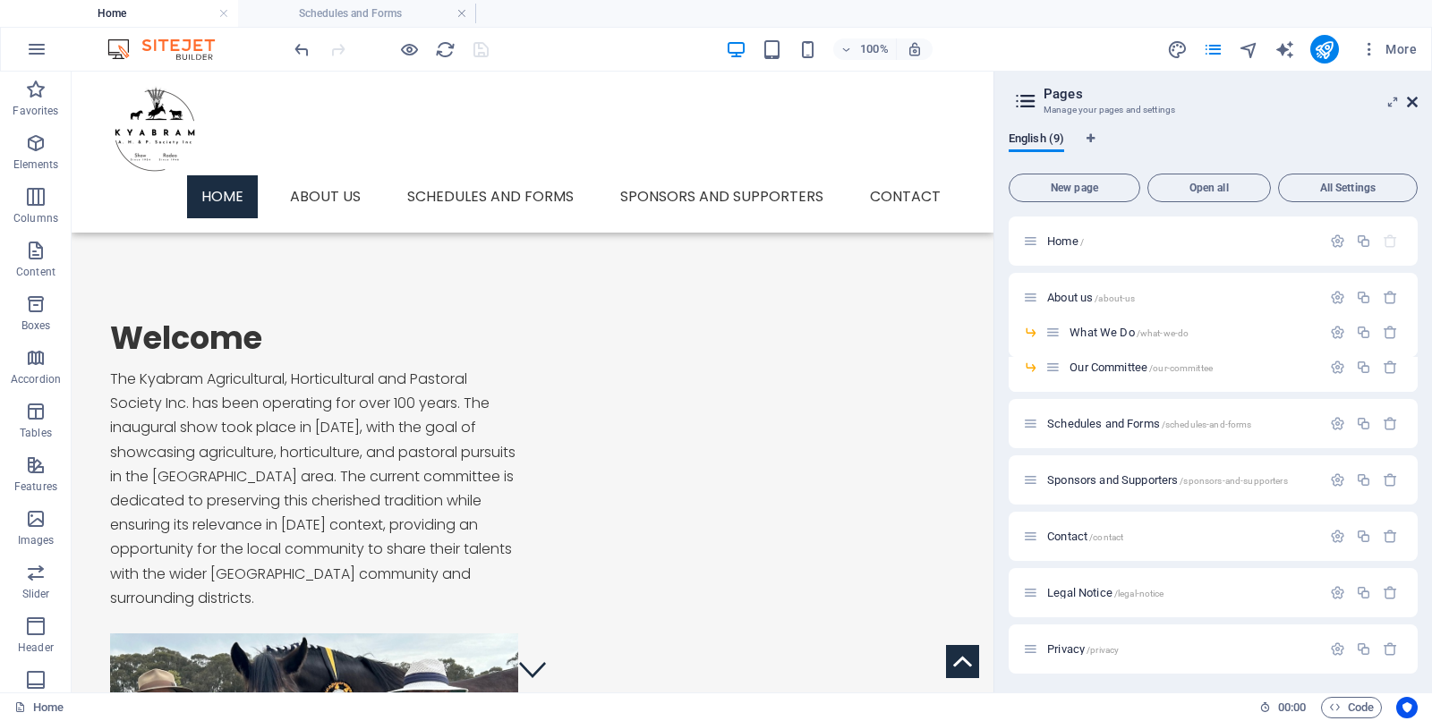
click at [1415, 98] on icon at bounding box center [1411, 102] width 11 height 14
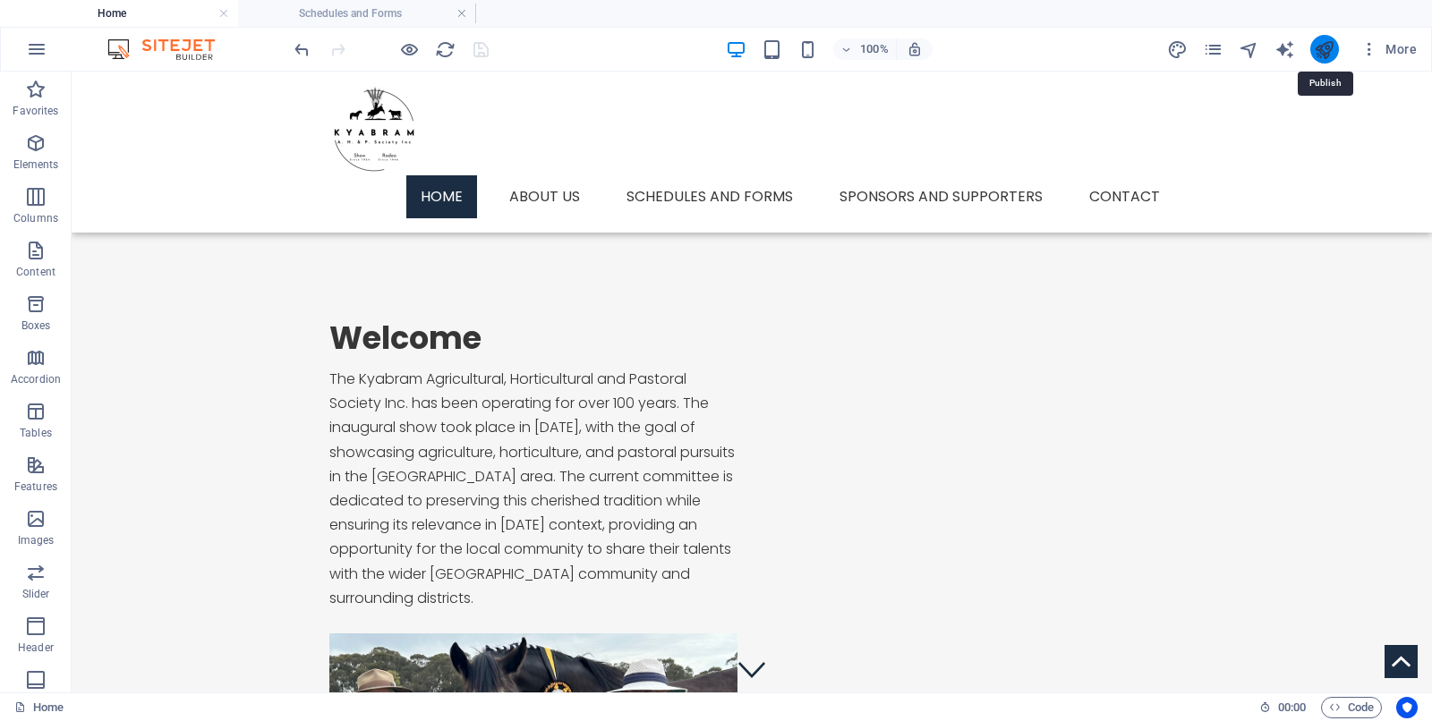
click at [1326, 46] on icon "publish" at bounding box center [1323, 49] width 21 height 21
